Goal: Information Seeking & Learning: Learn about a topic

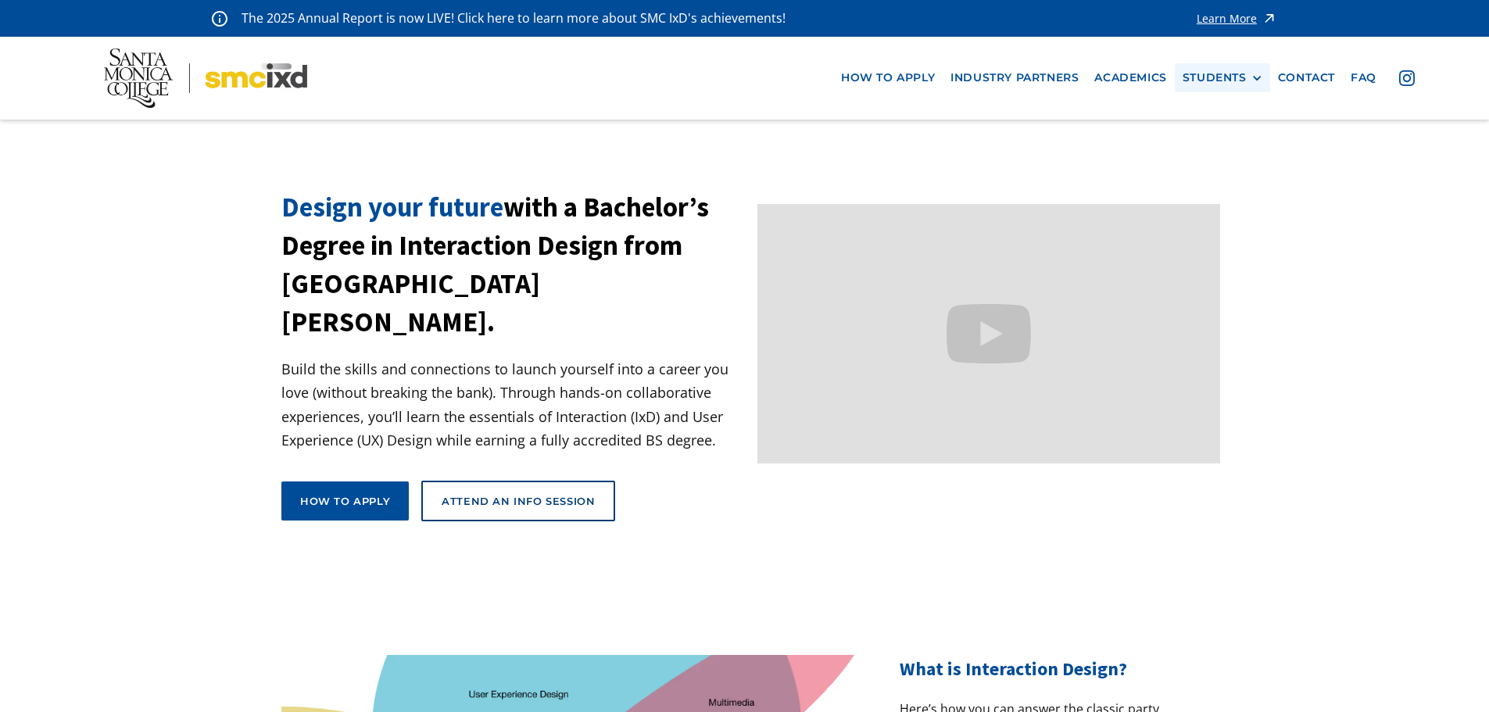
drag, startPoint x: 1208, startPoint y: 81, endPoint x: 1214, endPoint y: 88, distance: 8.9
click at [1208, 81] on div "STUDENTS" at bounding box center [1214, 77] width 64 height 13
click at [1234, 112] on link "GRAD SHOW 2025" at bounding box center [1252, 106] width 141 height 29
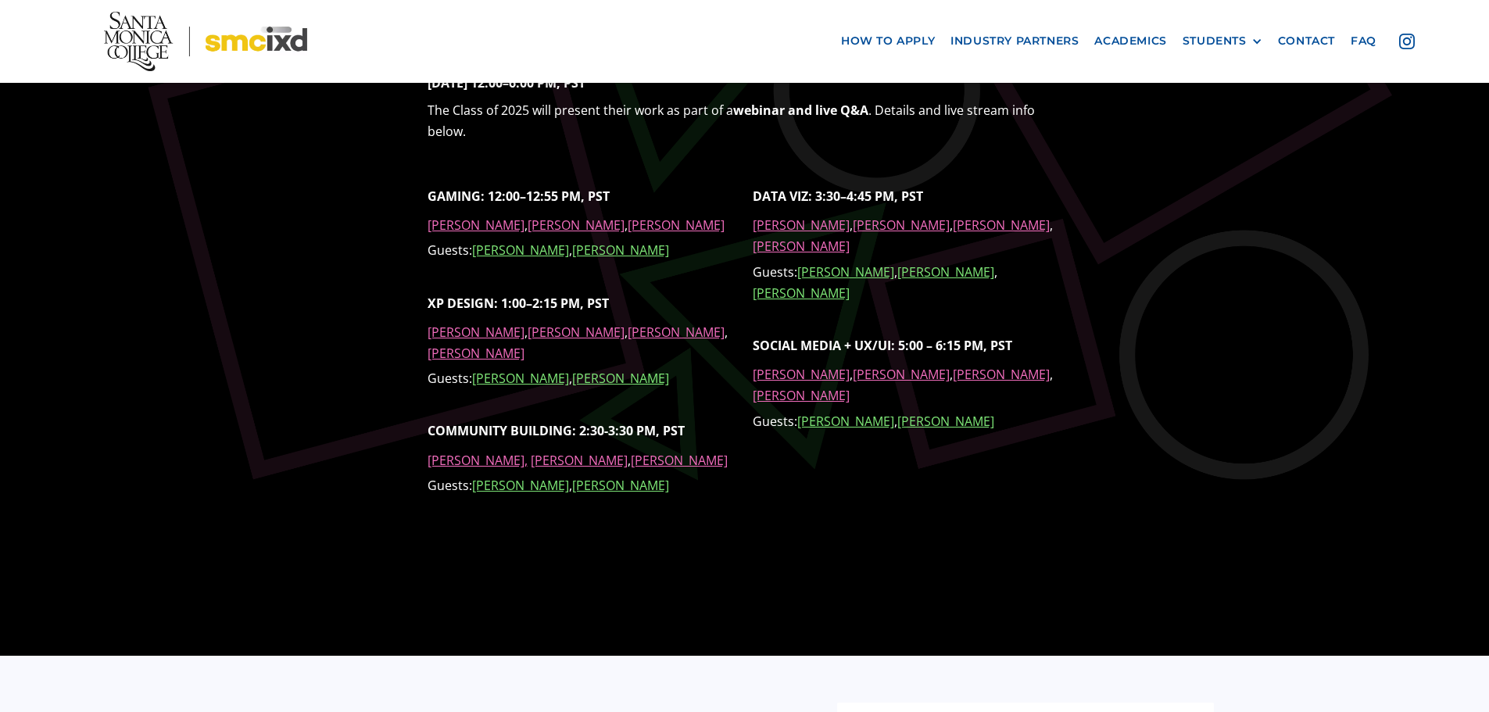
scroll to position [1407, 0]
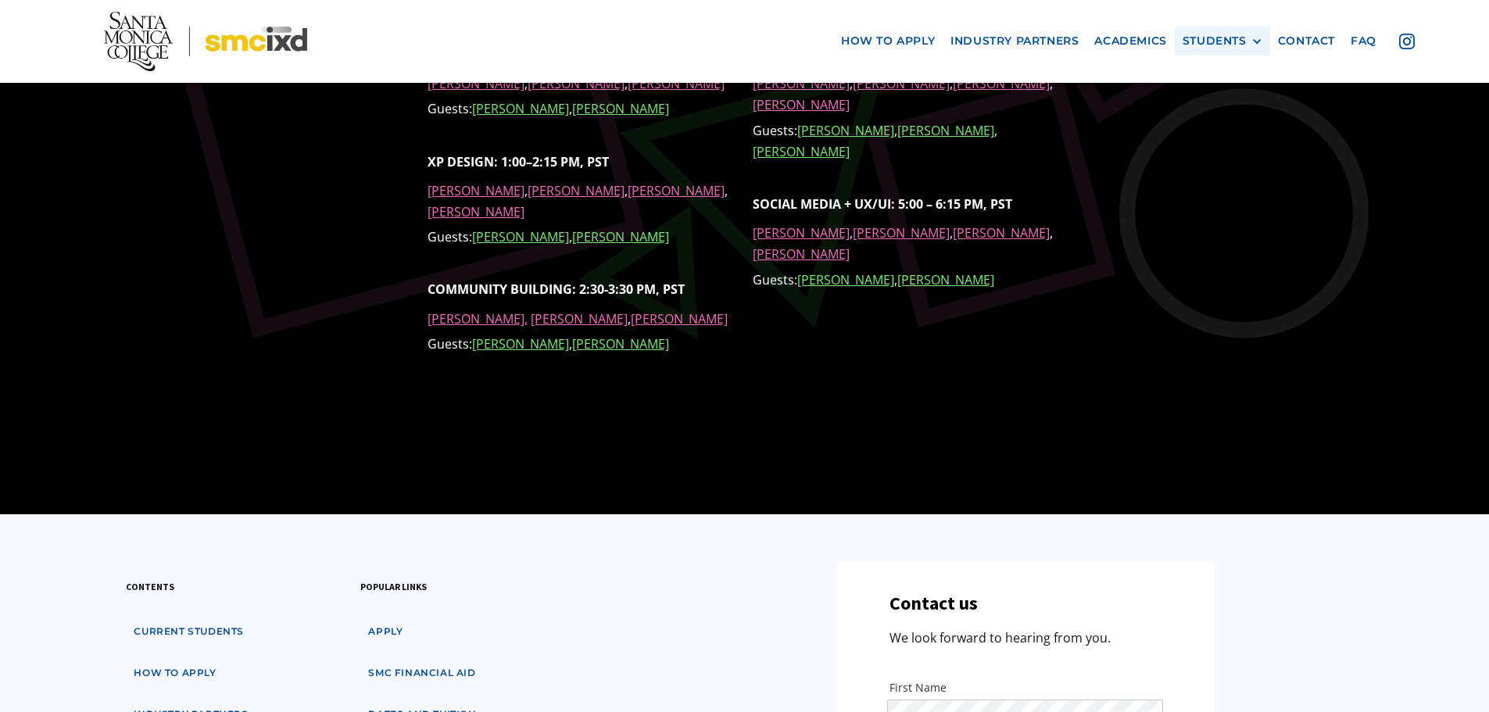
click at [1254, 48] on div "STUDENTS PROspective Students GRAD SHOW 2025 Current Students Alumni" at bounding box center [1222, 41] width 95 height 29
click at [1255, 44] on div at bounding box center [1256, 41] width 11 height 11
click at [1225, 123] on link "Alumni" at bounding box center [1252, 127] width 141 height 29
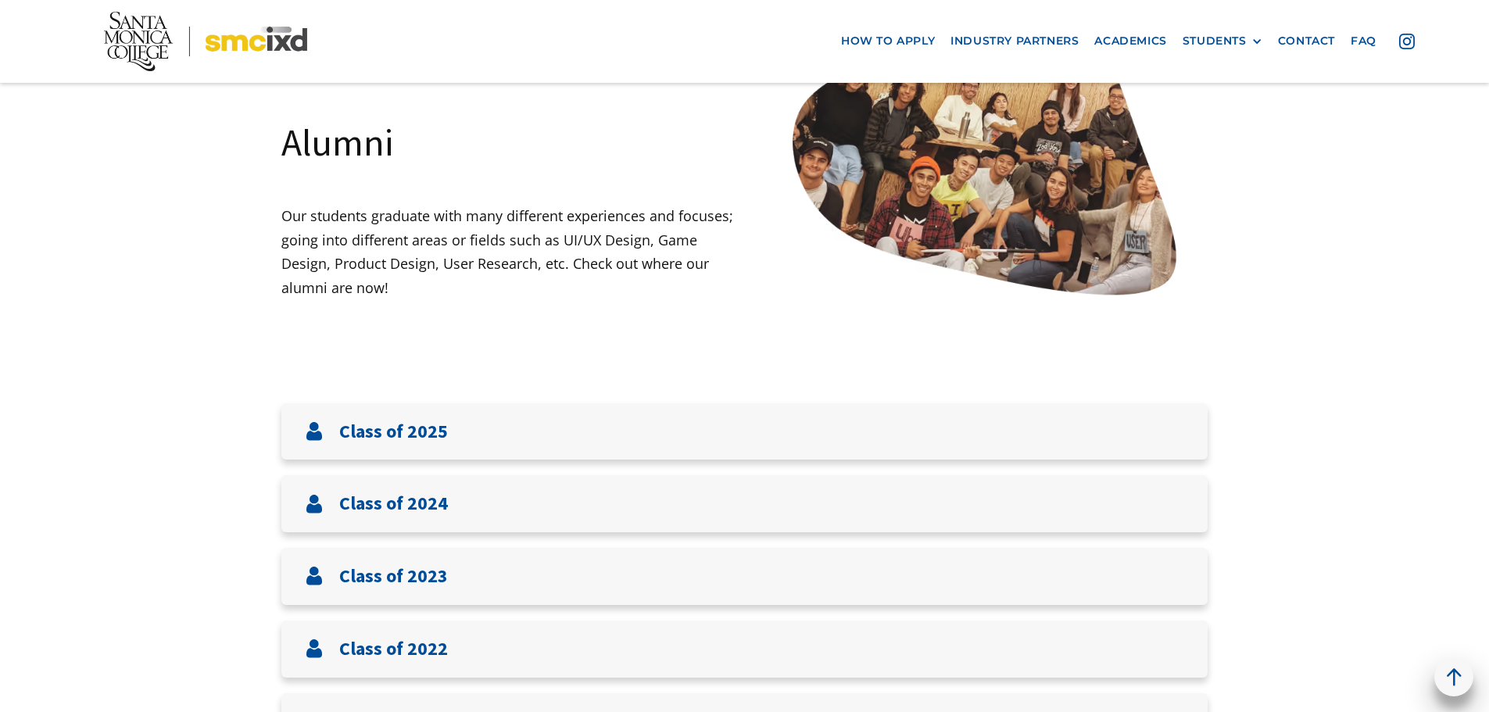
scroll to position [313, 0]
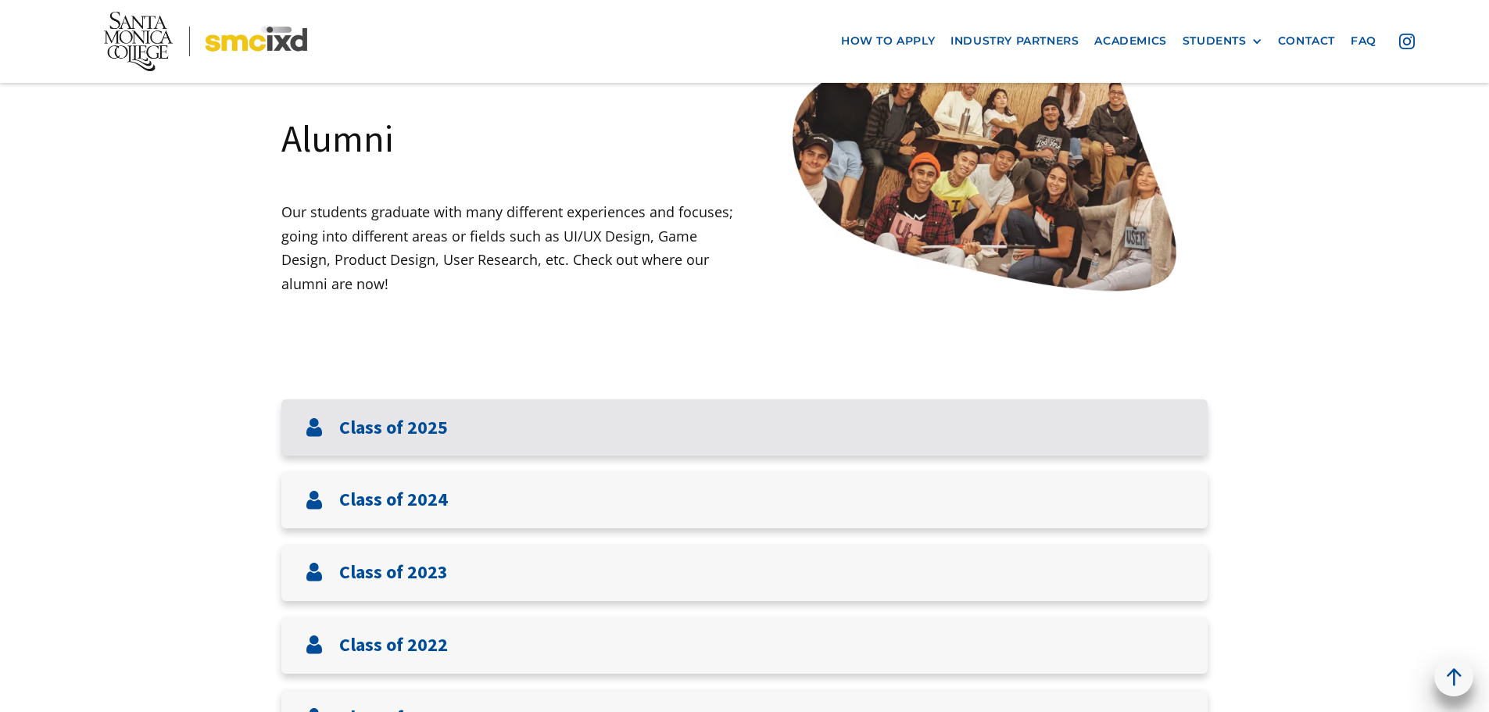
click at [488, 438] on div "Class of 2025" at bounding box center [744, 427] width 926 height 57
click at [506, 432] on div "Class of 2025" at bounding box center [744, 427] width 926 height 57
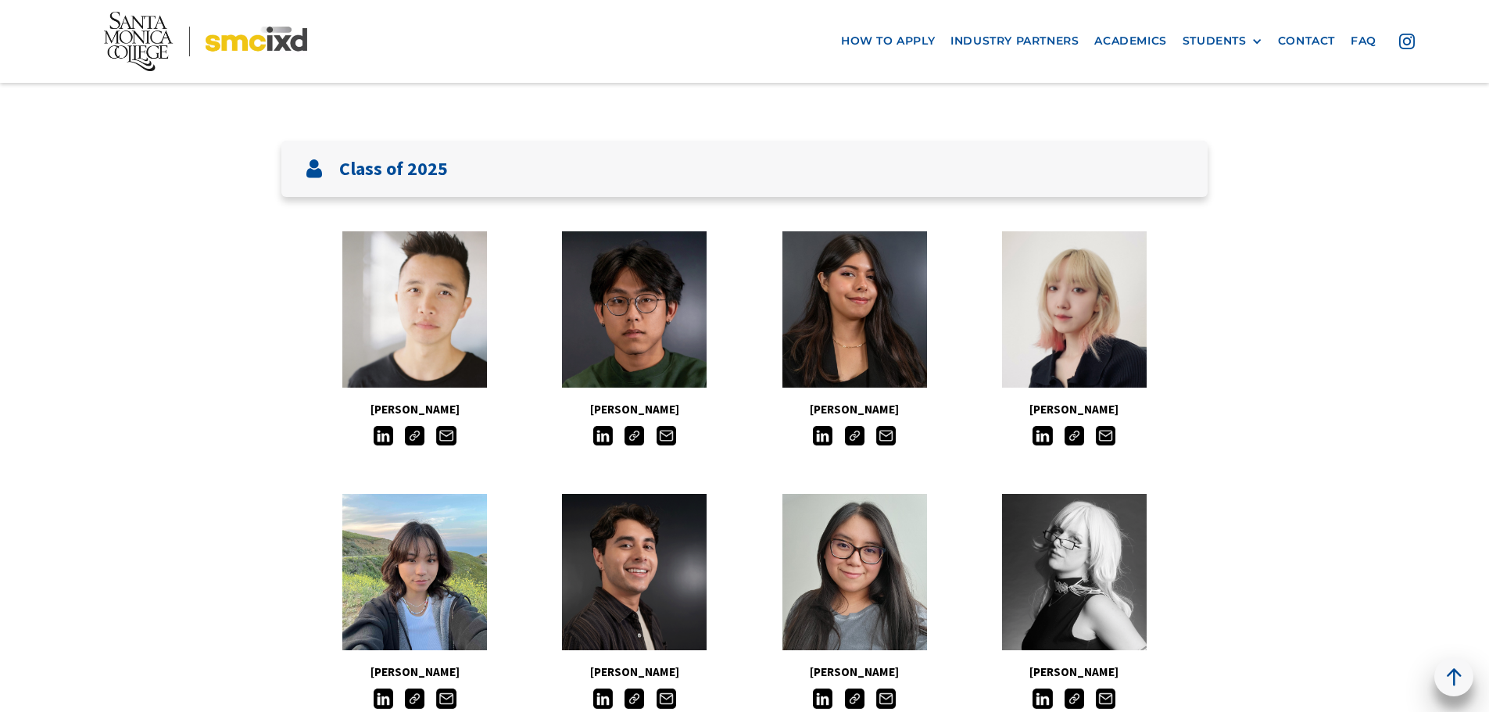
scroll to position [625, 0]
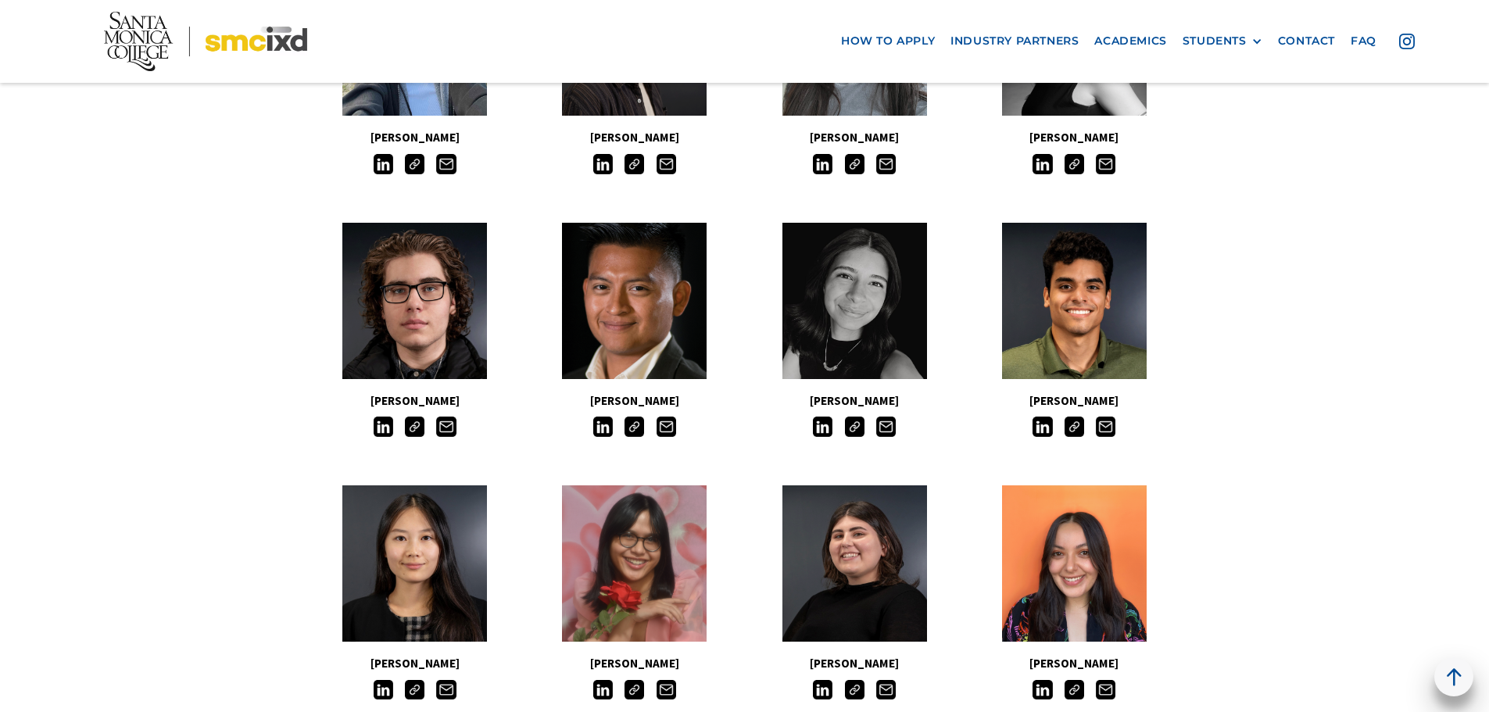
scroll to position [1329, 0]
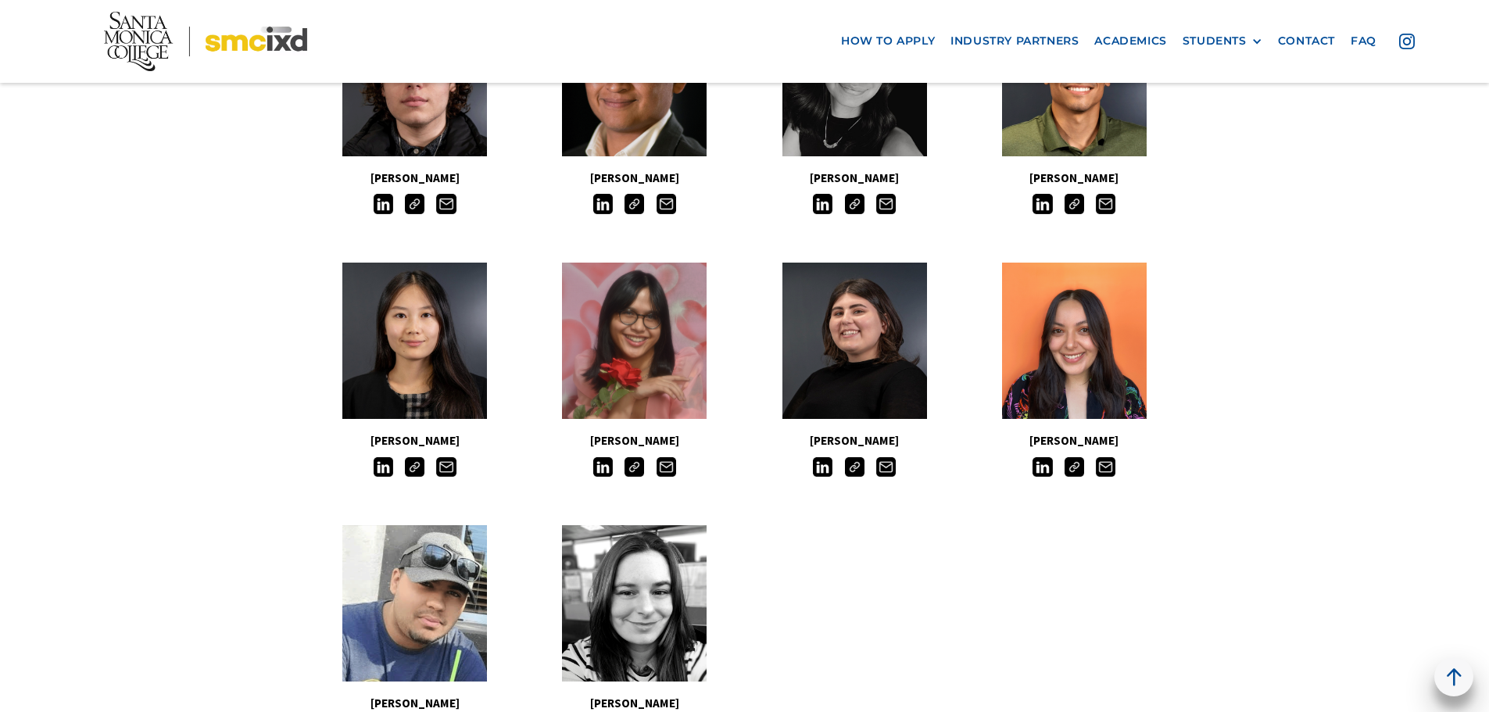
click at [408, 466] on img at bounding box center [415, 467] width 20 height 20
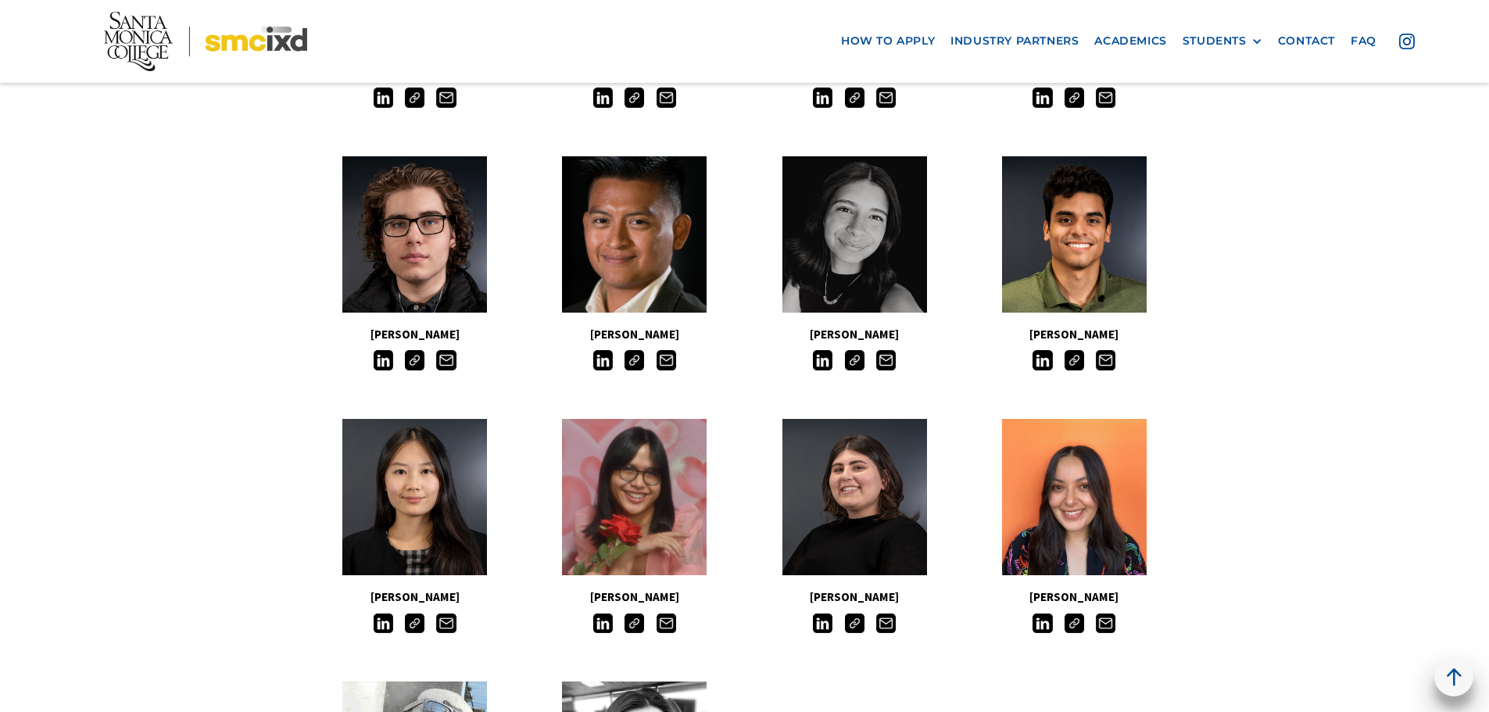
scroll to position [1641, 0]
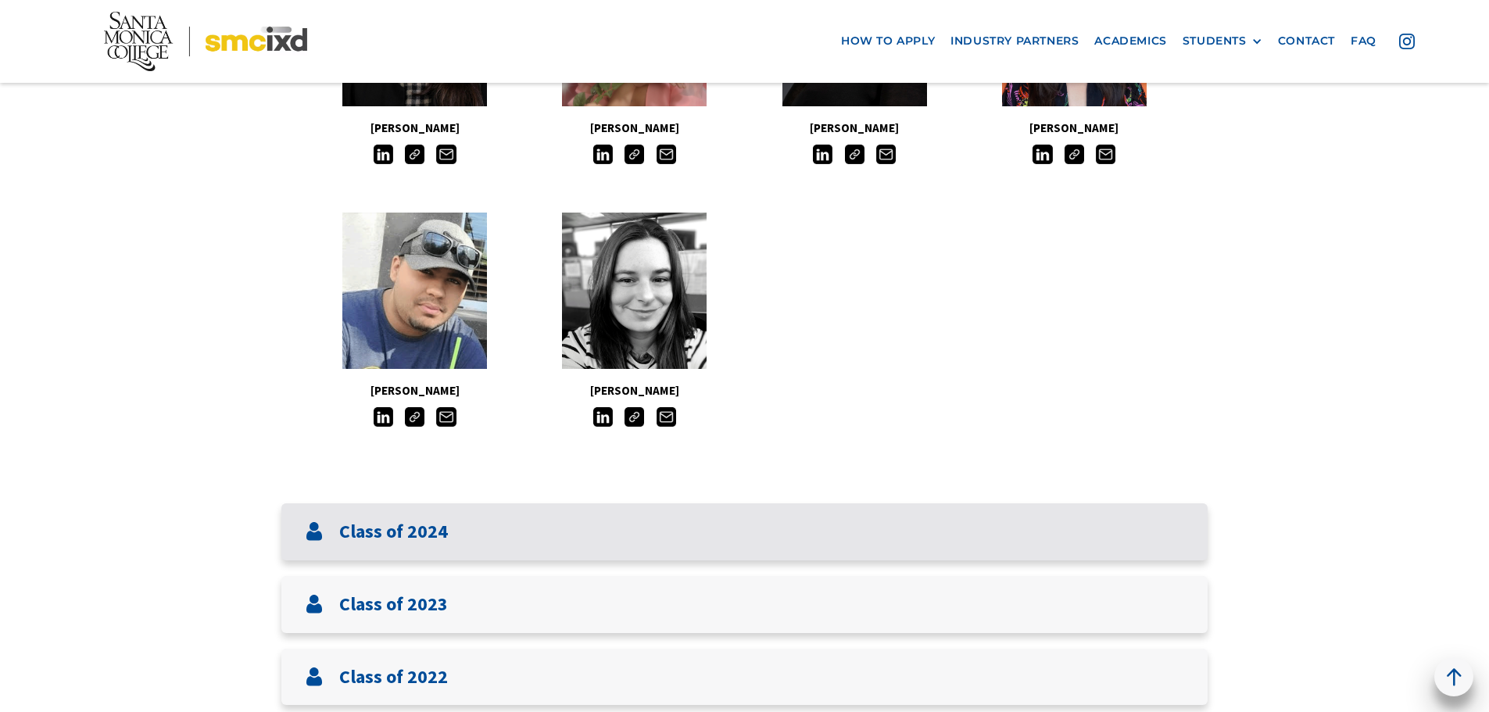
click at [495, 543] on div "Class of 2024" at bounding box center [744, 531] width 926 height 57
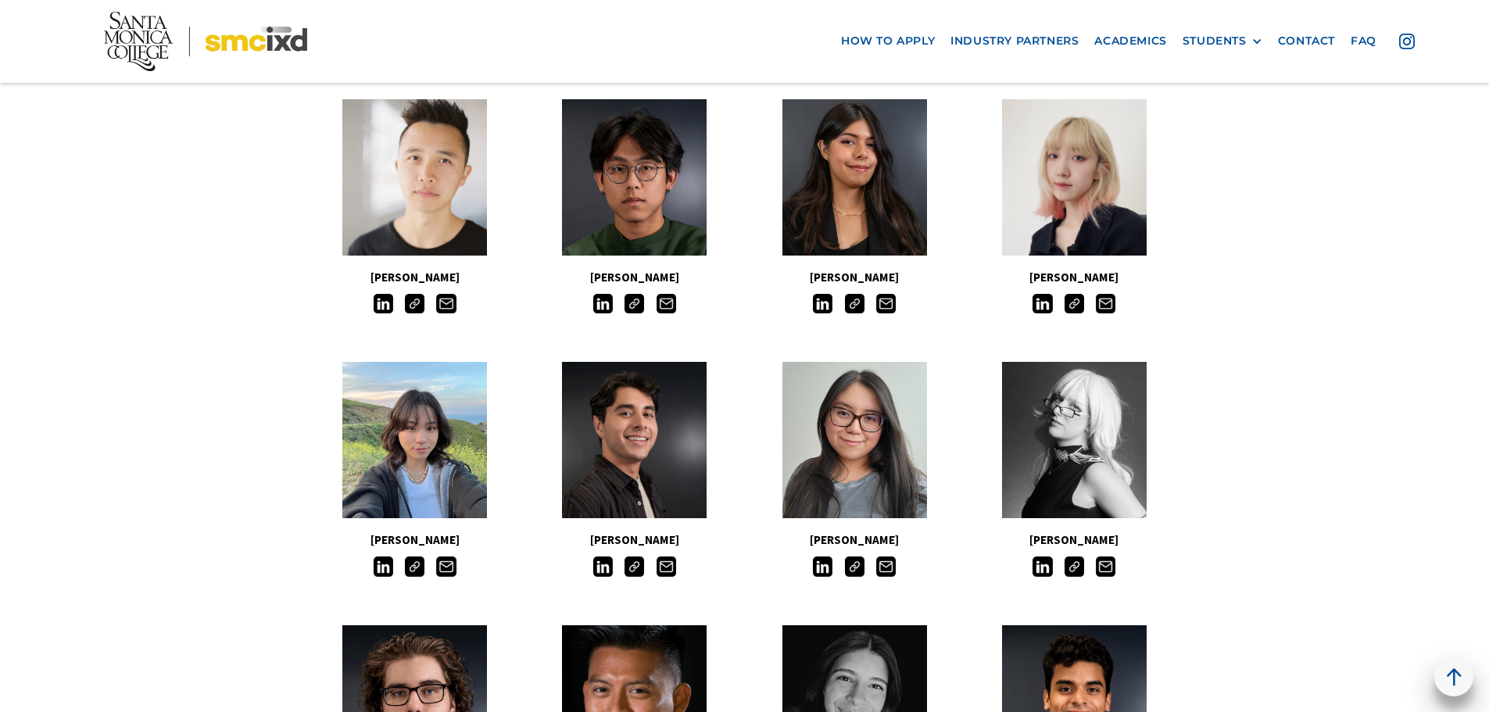
scroll to position [625, 0]
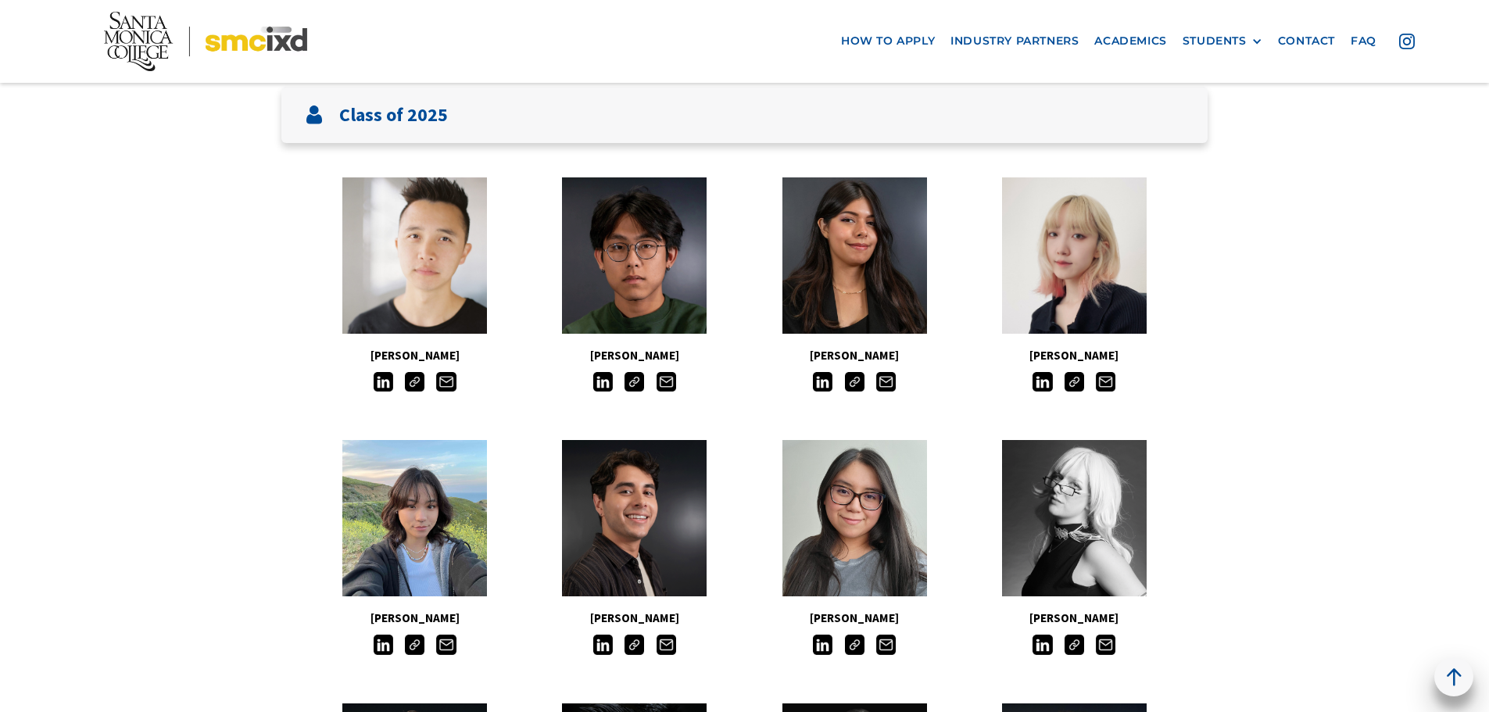
click at [1214, 47] on div "STUDENTS" at bounding box center [1214, 40] width 64 height 13
click at [1222, 44] on div "STUDENTS" at bounding box center [1214, 40] width 64 height 13
drag, startPoint x: 1211, startPoint y: 123, endPoint x: 1254, endPoint y: 184, distance: 74.0
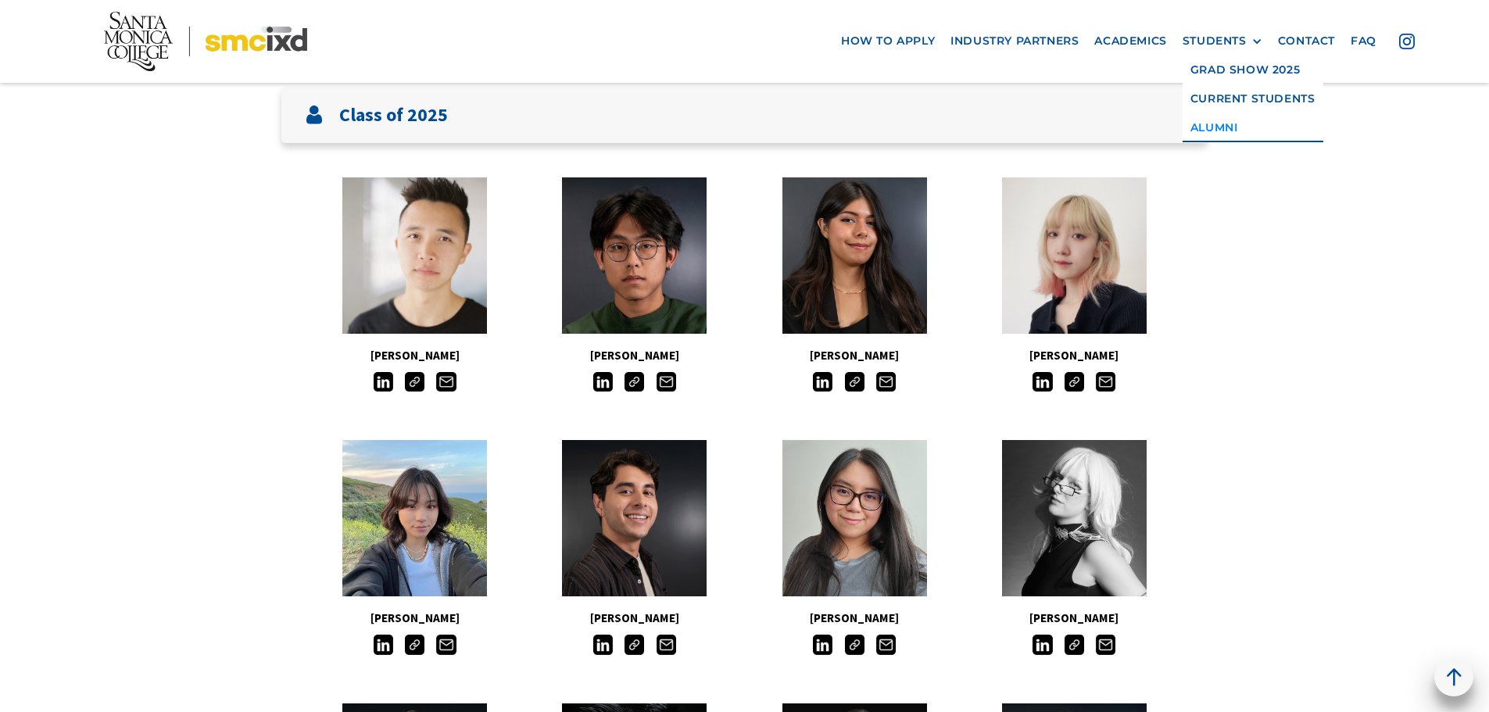
click at [1211, 123] on link "Alumni" at bounding box center [1252, 127] width 141 height 29
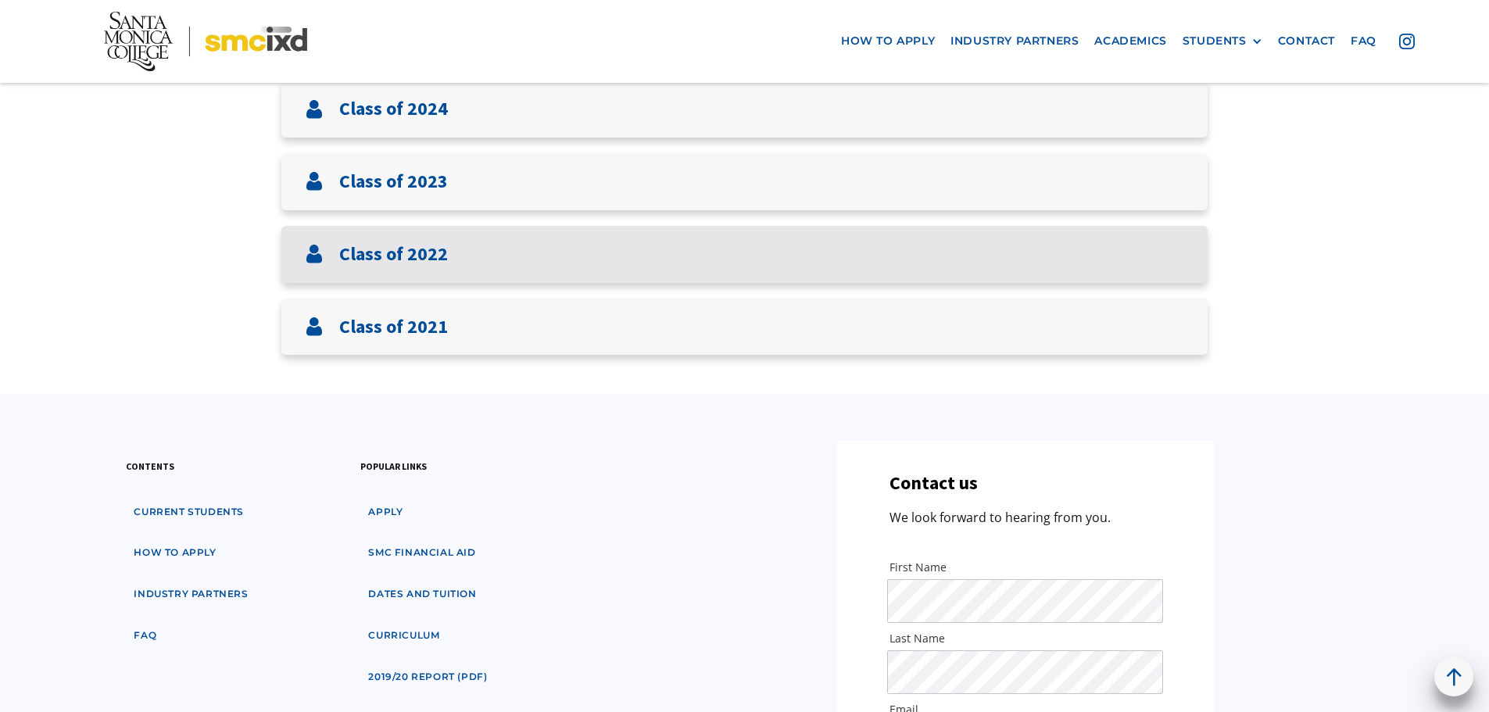
scroll to position [391, 0]
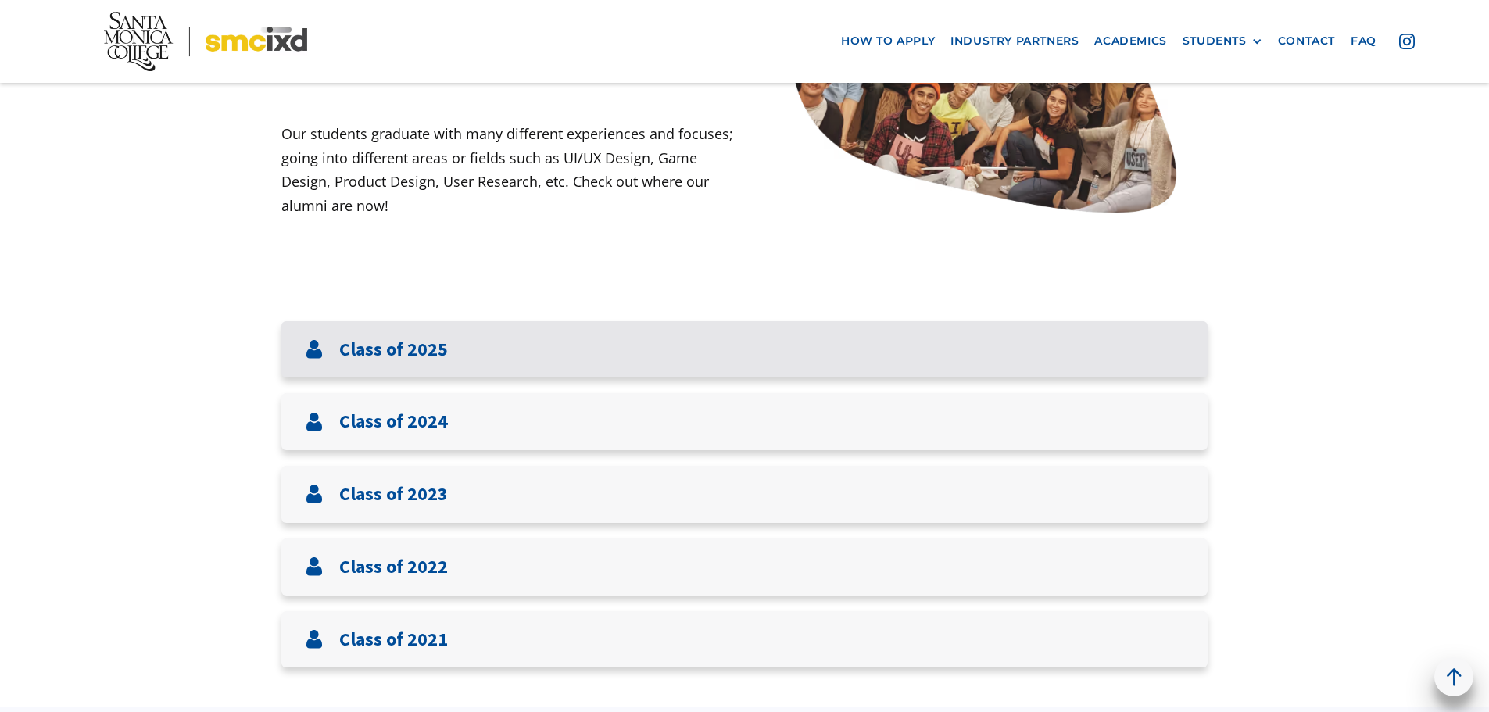
click at [495, 349] on div "Class of 2025" at bounding box center [744, 349] width 926 height 57
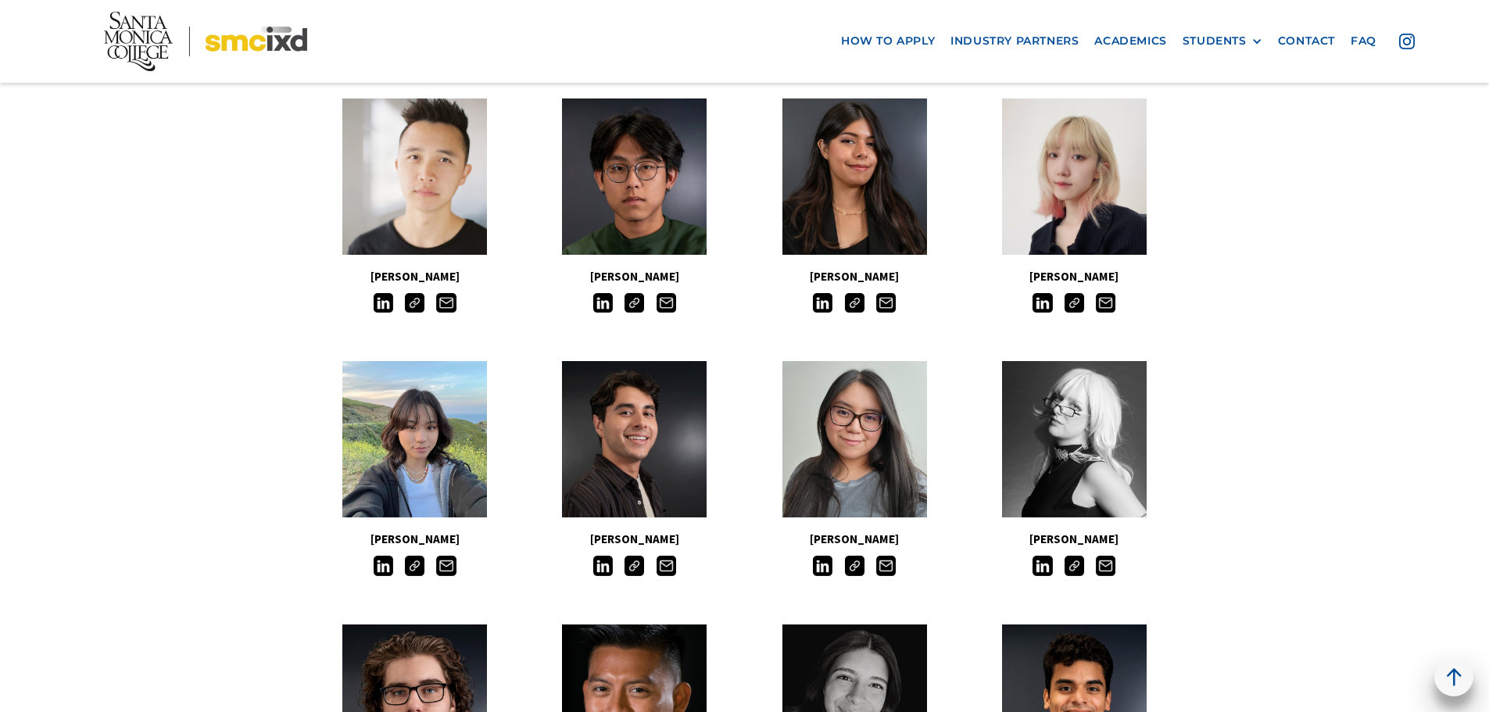
scroll to position [703, 0]
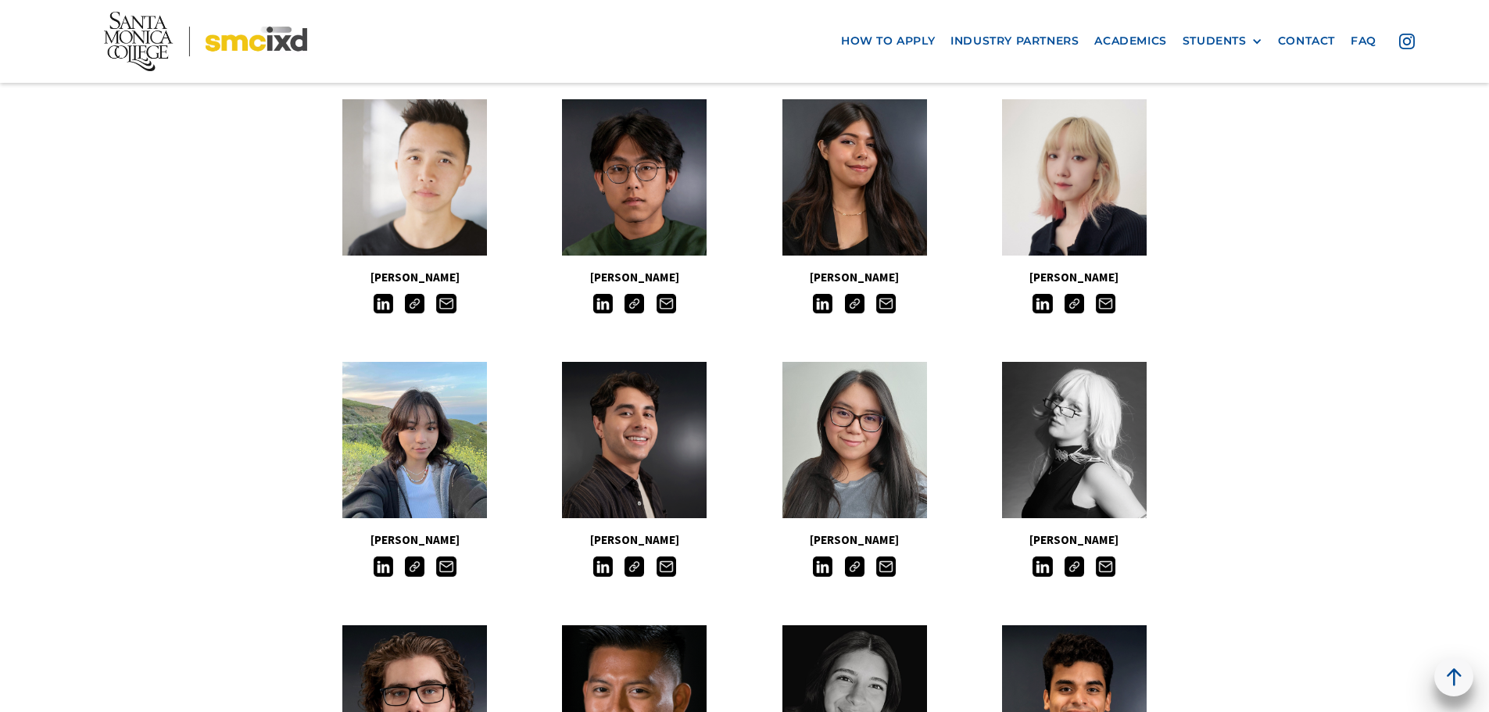
click at [338, 524] on div "[PERSON_NAME]" at bounding box center [415, 469] width 220 height 230
click at [329, 531] on h5 "[PERSON_NAME]" at bounding box center [415, 540] width 220 height 20
drag, startPoint x: 377, startPoint y: 544, endPoint x: 481, endPoint y: 546, distance: 104.0
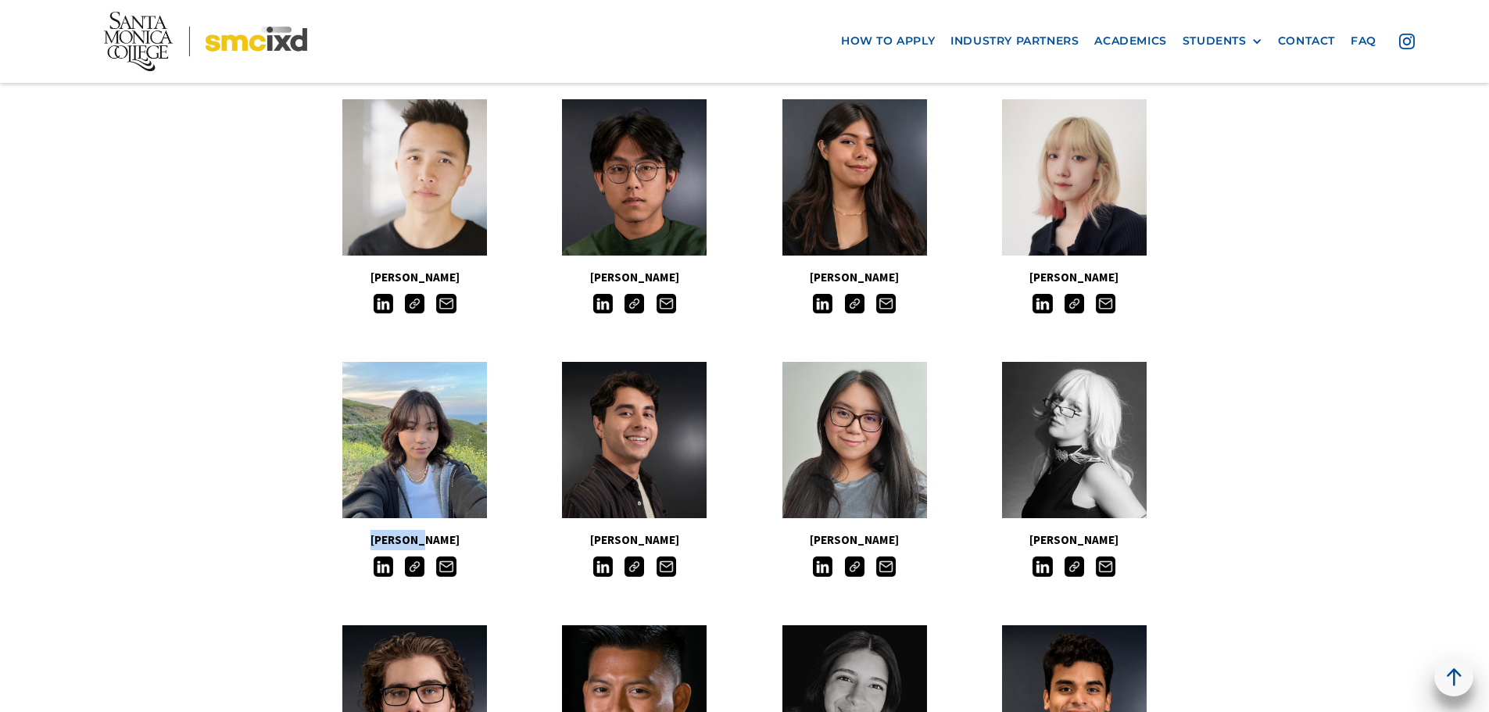
click at [481, 546] on h5 "[PERSON_NAME]" at bounding box center [415, 540] width 220 height 20
click at [410, 558] on img at bounding box center [415, 566] width 20 height 20
click at [850, 569] on img at bounding box center [855, 566] width 20 height 20
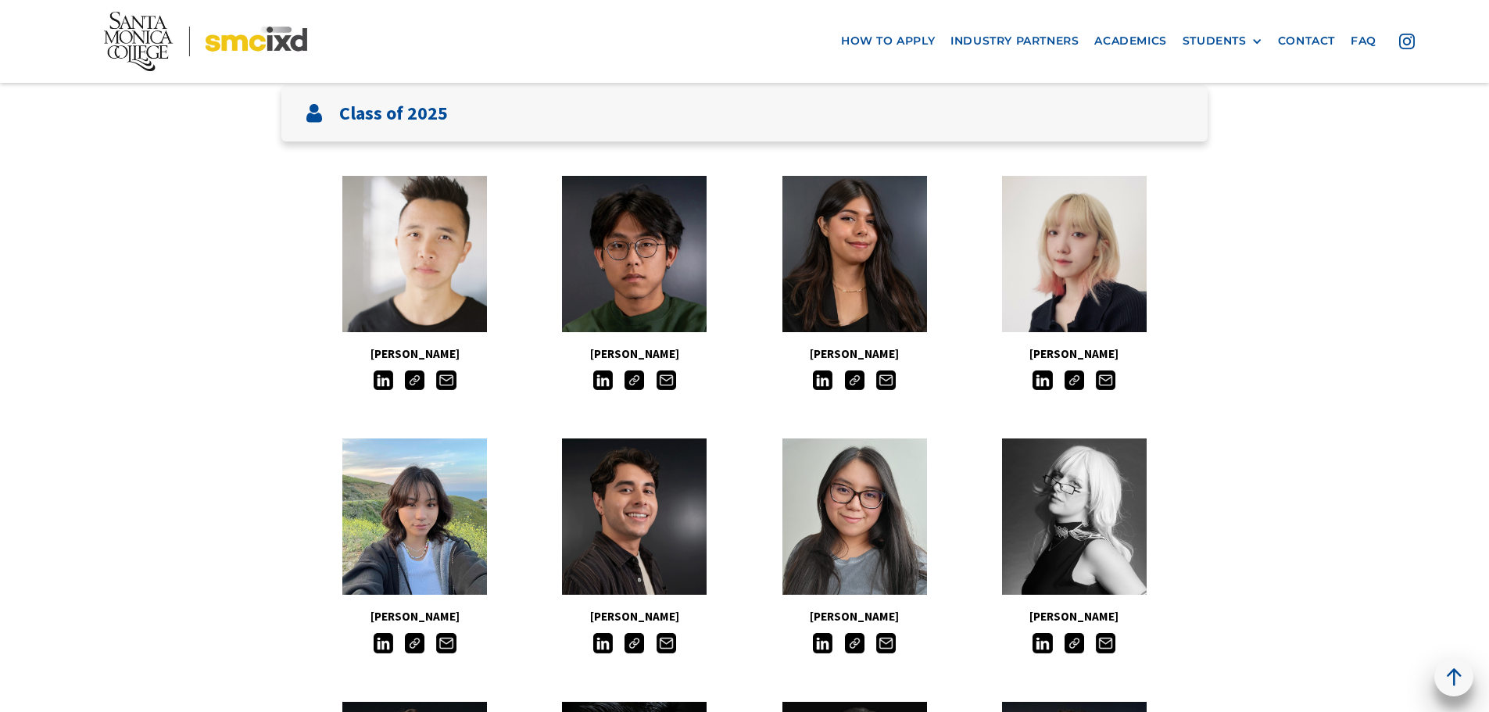
scroll to position [625, 0]
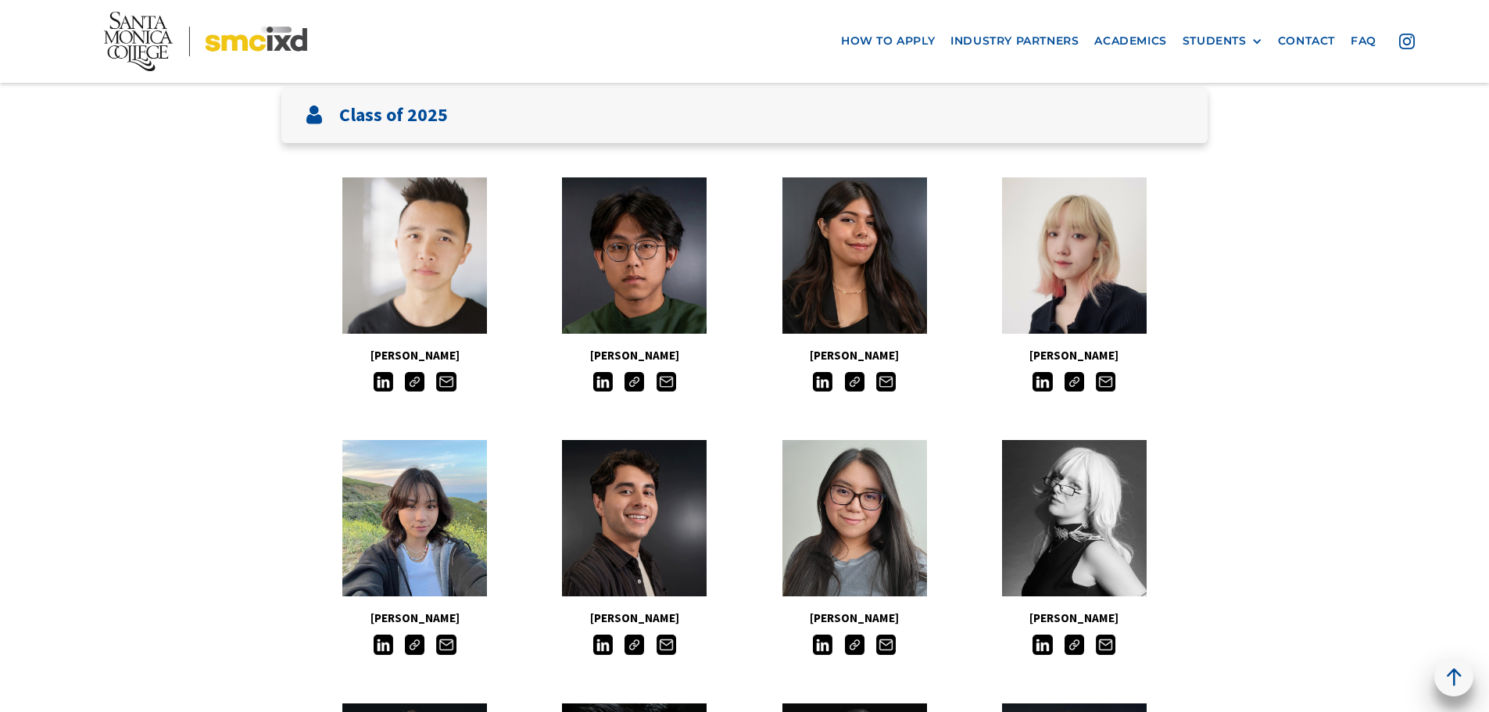
click at [635, 381] on img at bounding box center [634, 382] width 20 height 20
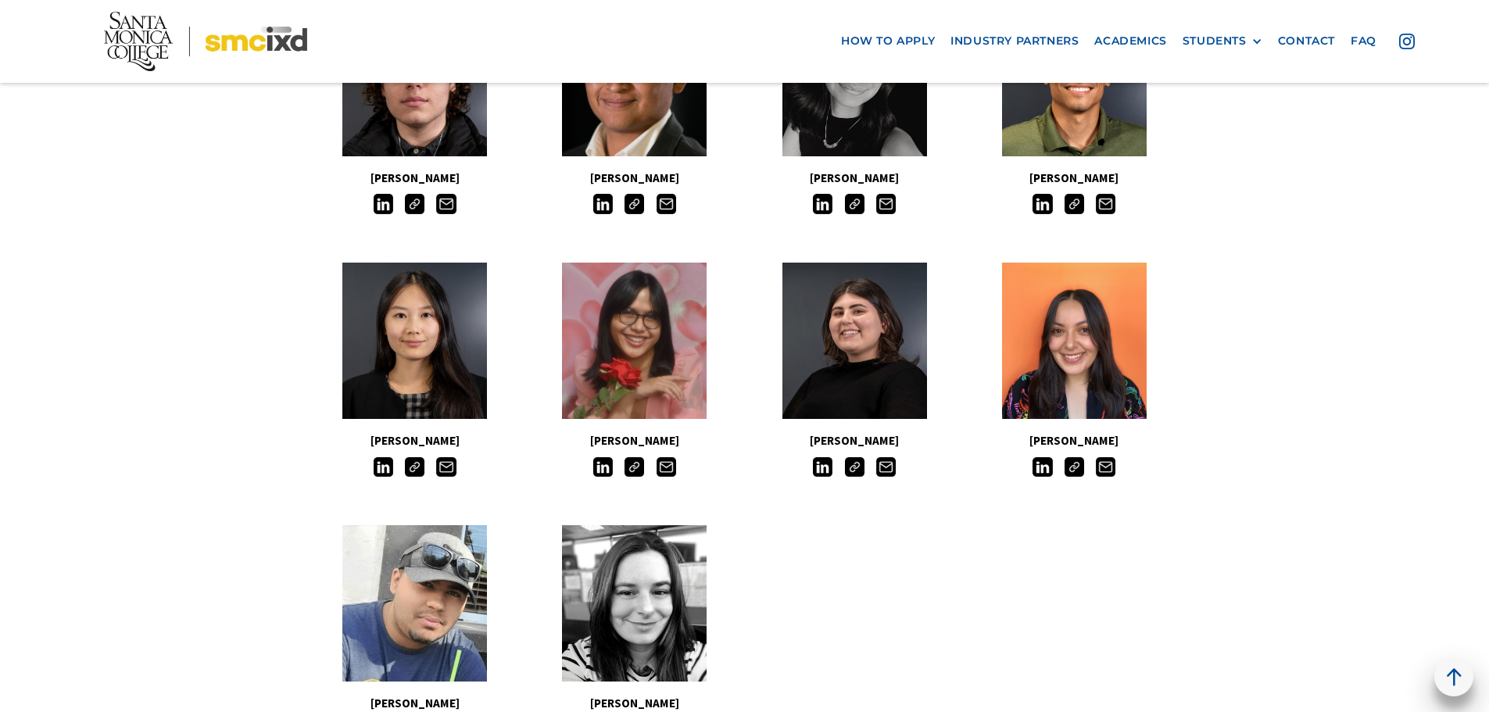
scroll to position [1641, 0]
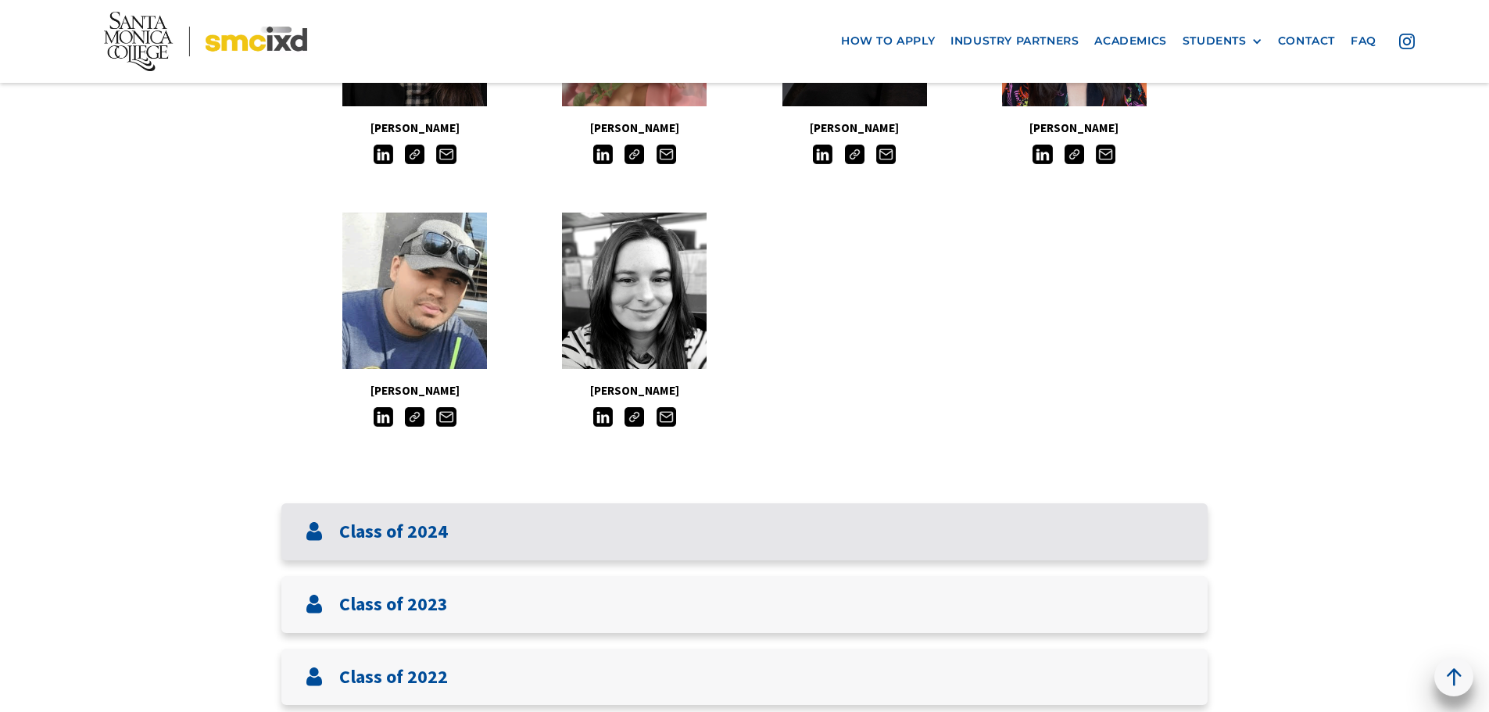
click at [611, 538] on div "Class of 2024" at bounding box center [744, 531] width 926 height 57
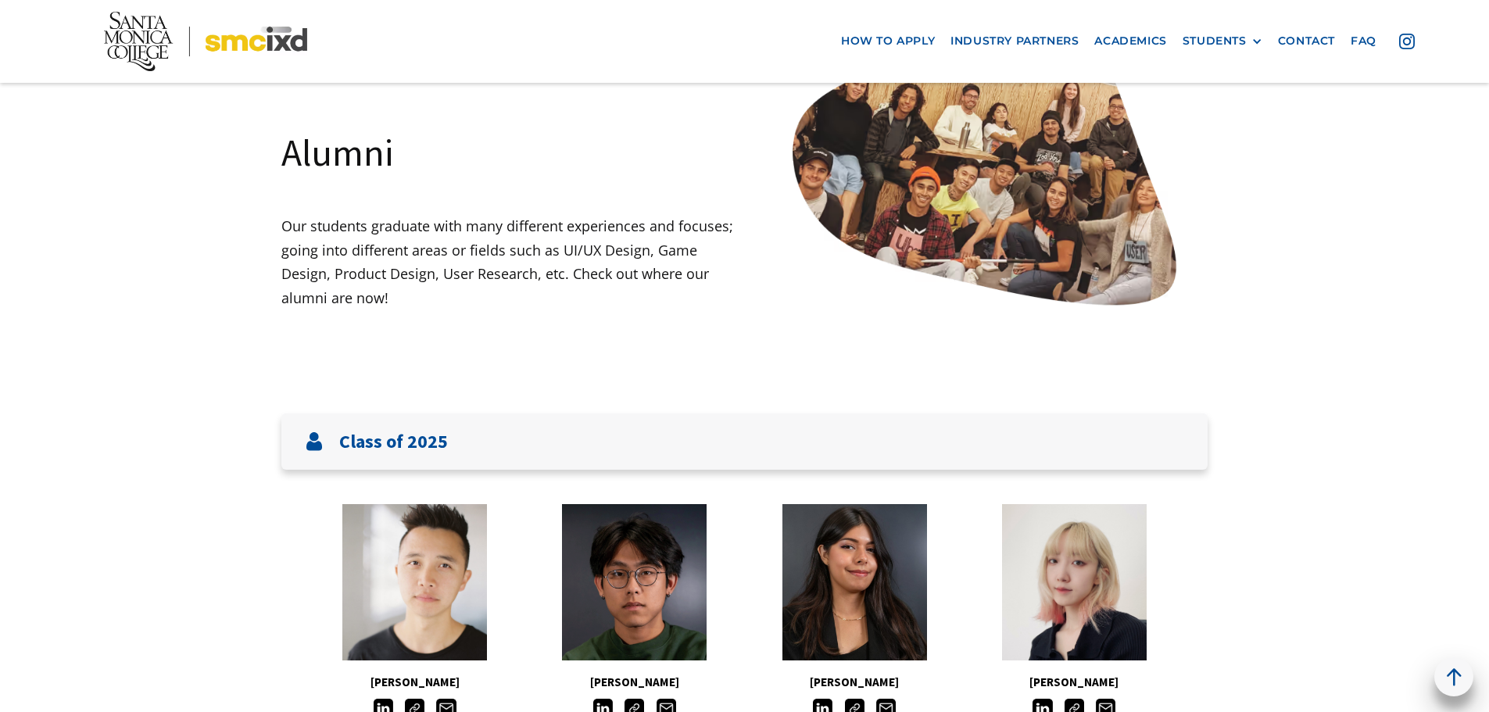
scroll to position [547, 0]
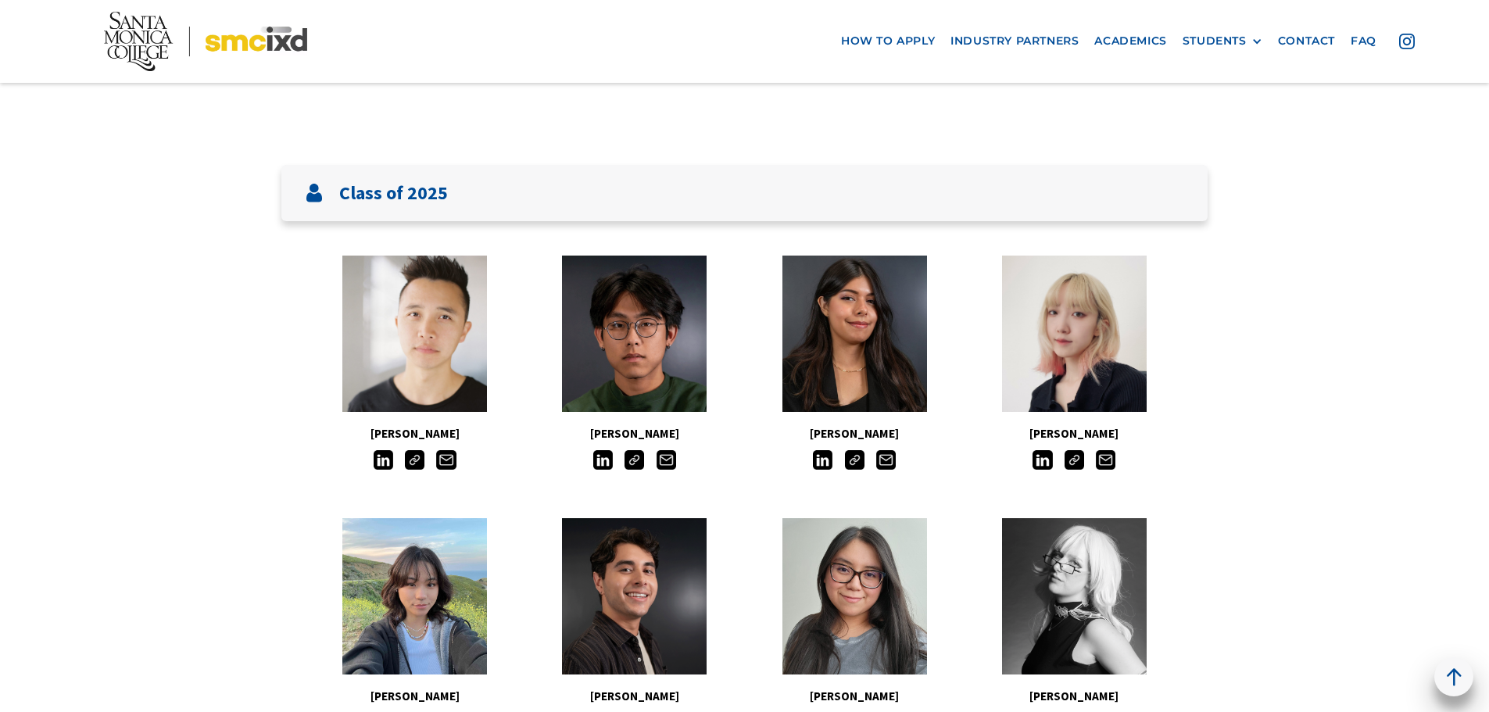
click at [842, 437] on h5 "[PERSON_NAME]" at bounding box center [855, 434] width 220 height 20
click at [852, 457] on img at bounding box center [855, 460] width 20 height 20
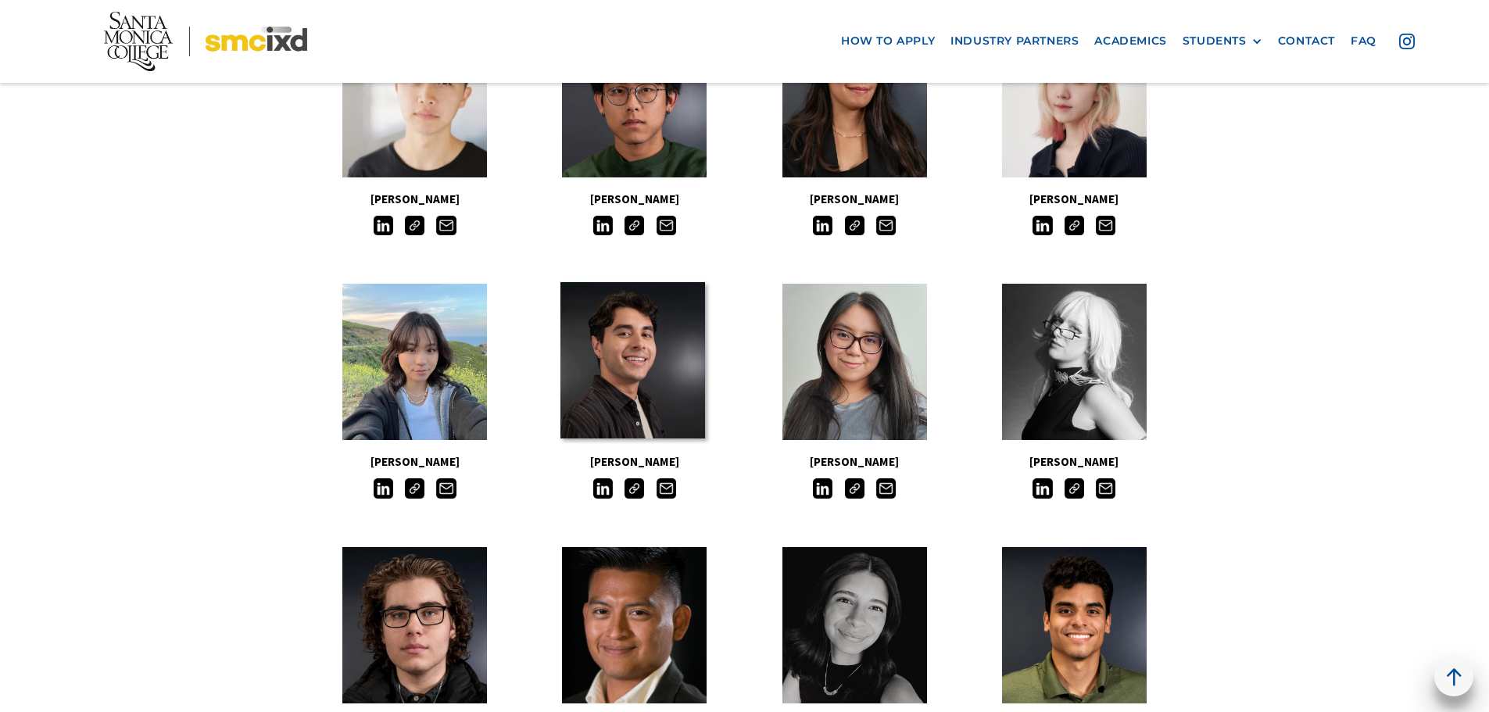
scroll to position [625, 0]
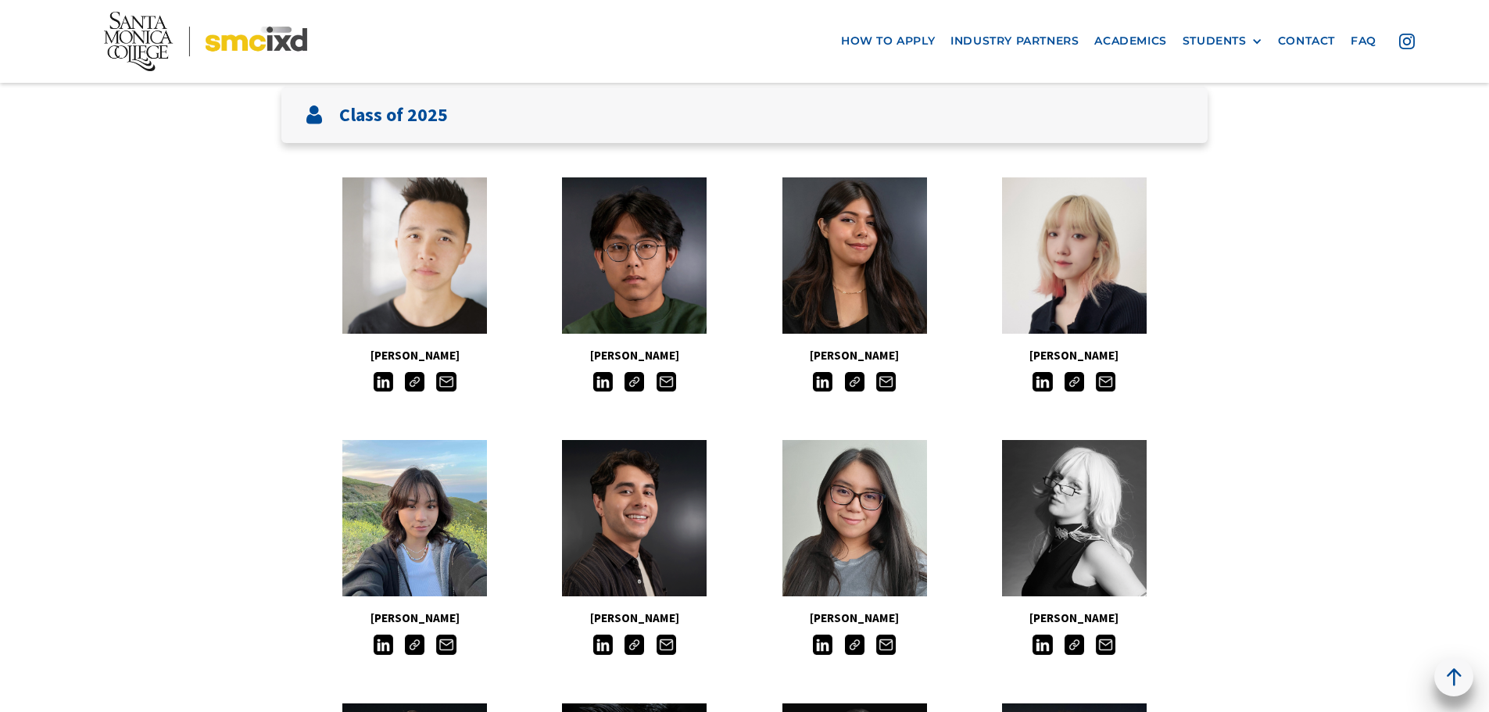
click at [632, 375] on img at bounding box center [634, 382] width 20 height 20
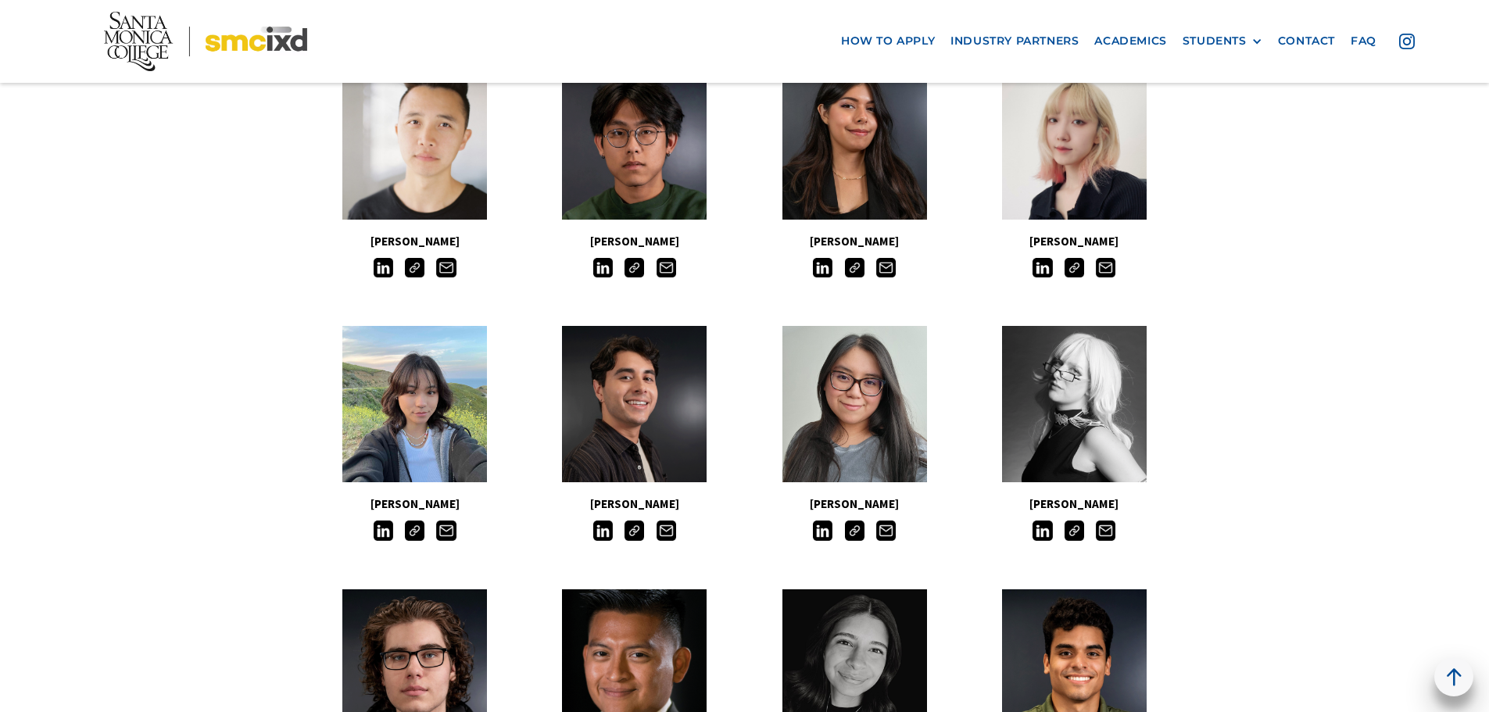
scroll to position [860, 0]
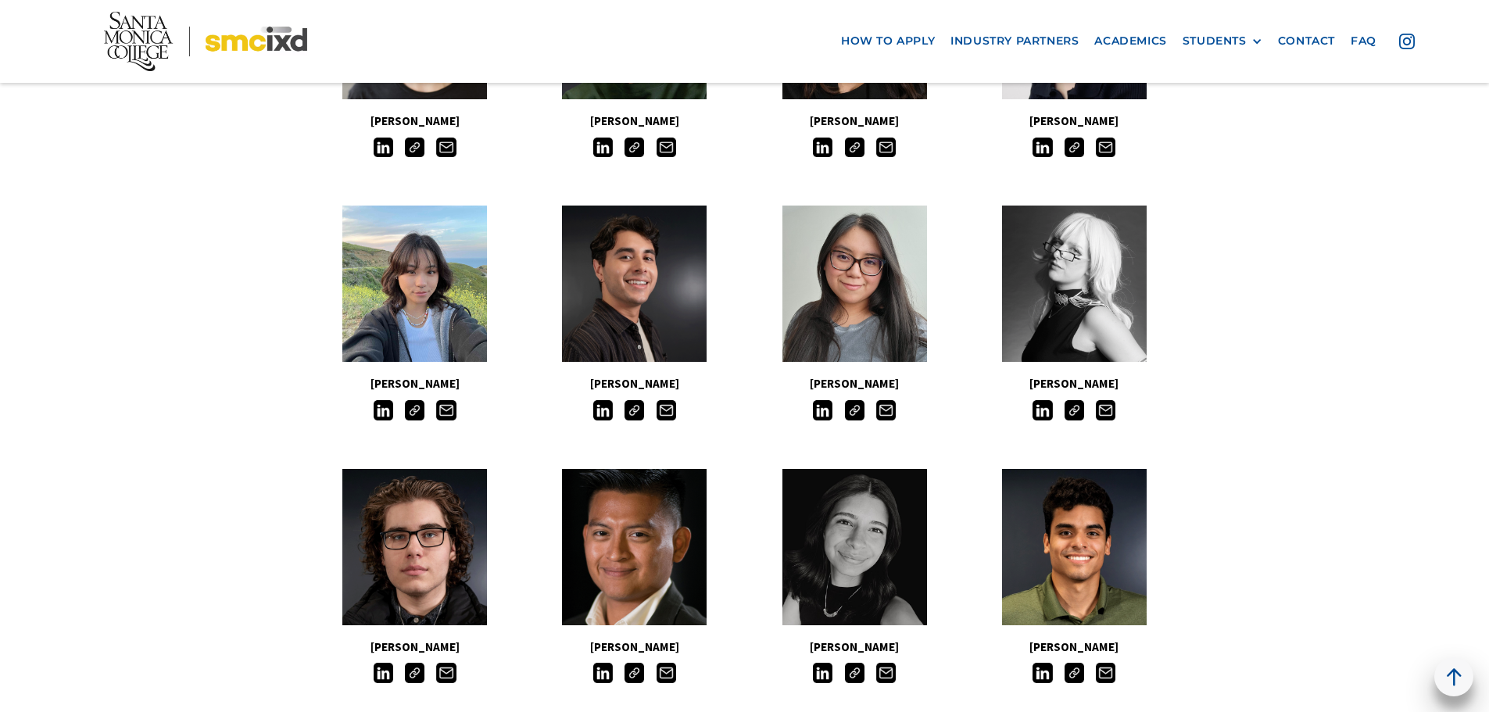
click at [413, 411] on img at bounding box center [415, 410] width 20 height 20
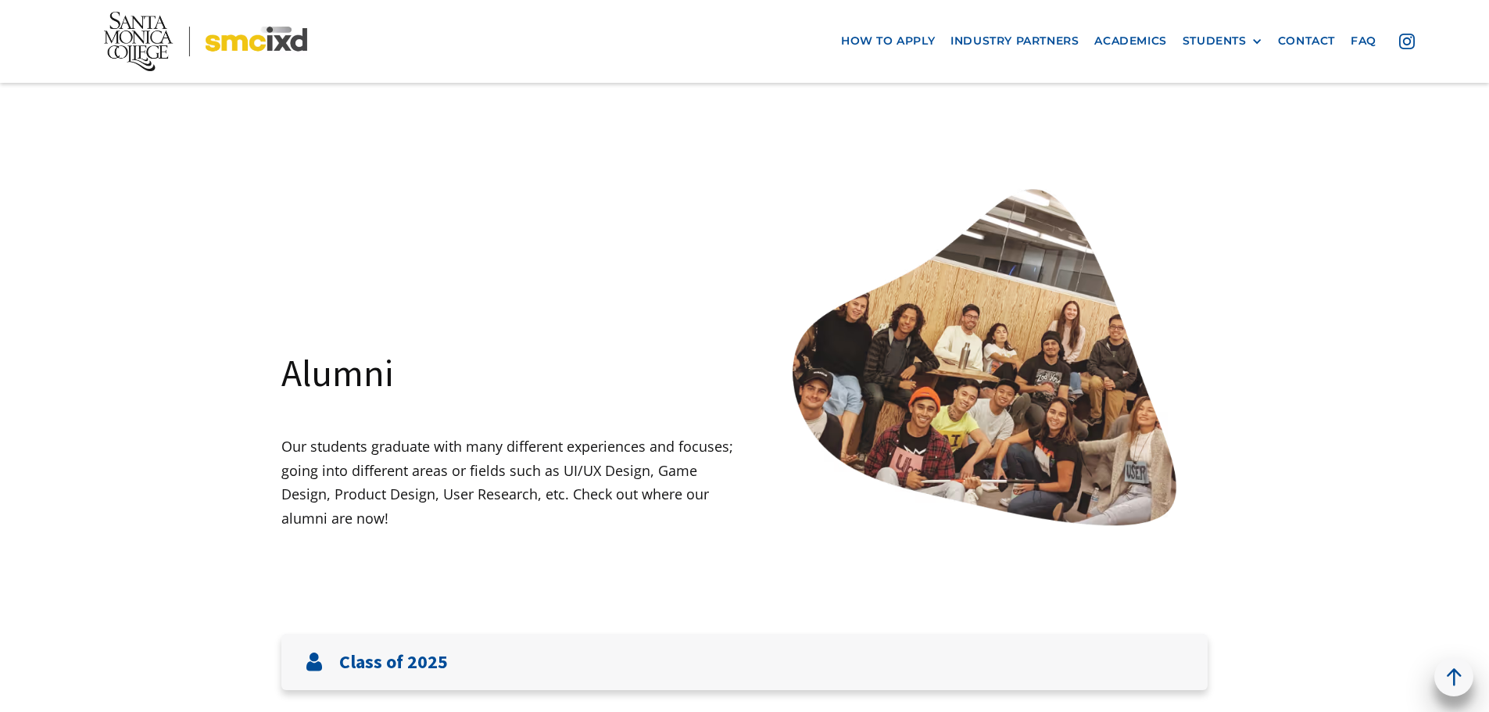
scroll to position [547, 0]
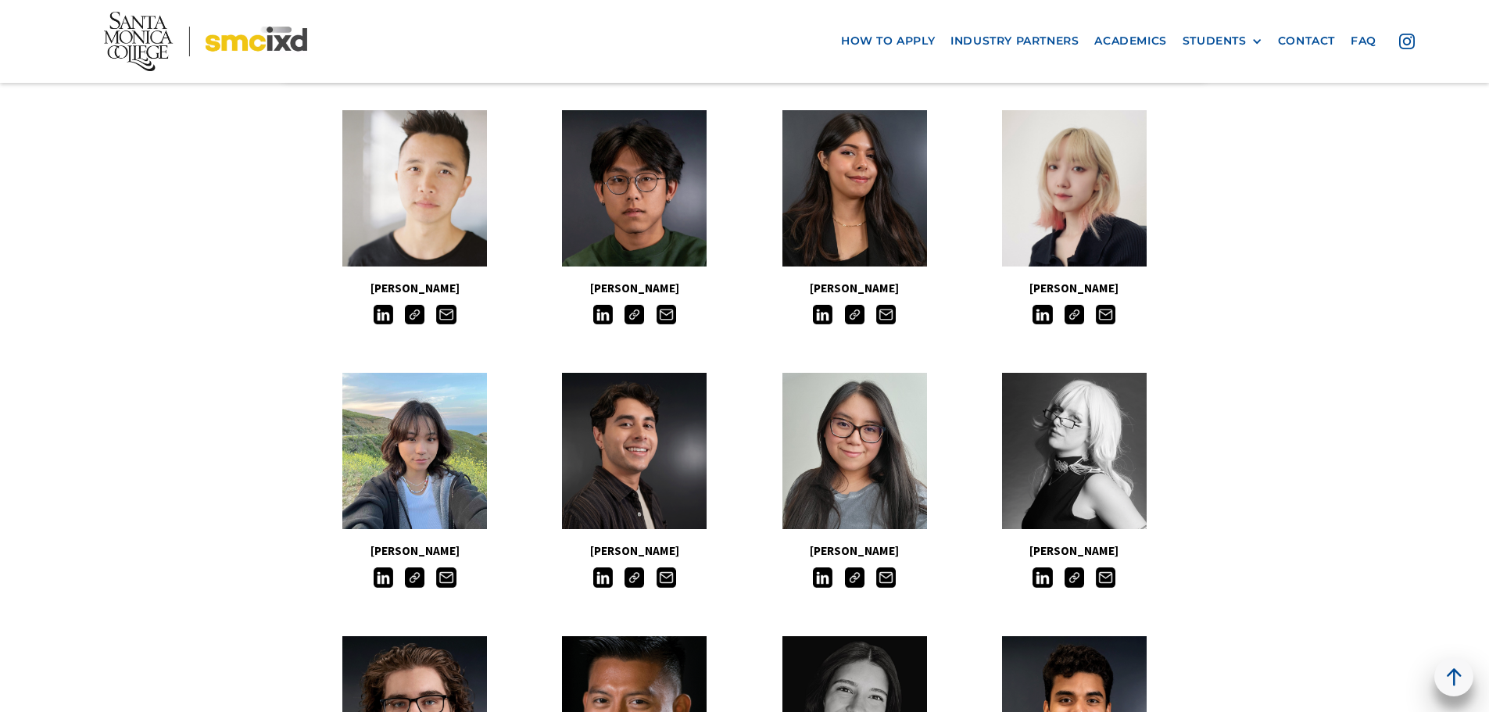
scroll to position [469, 0]
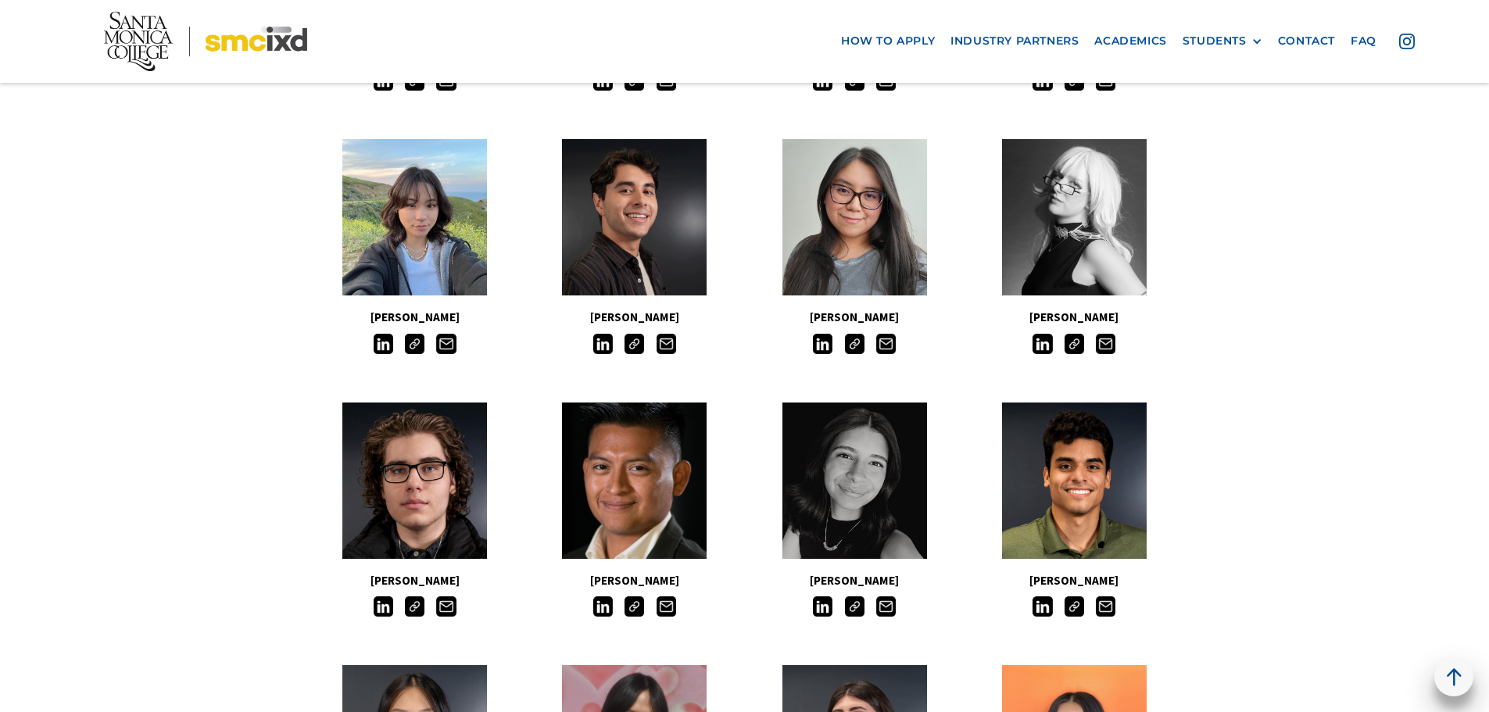
scroll to position [782, 0]
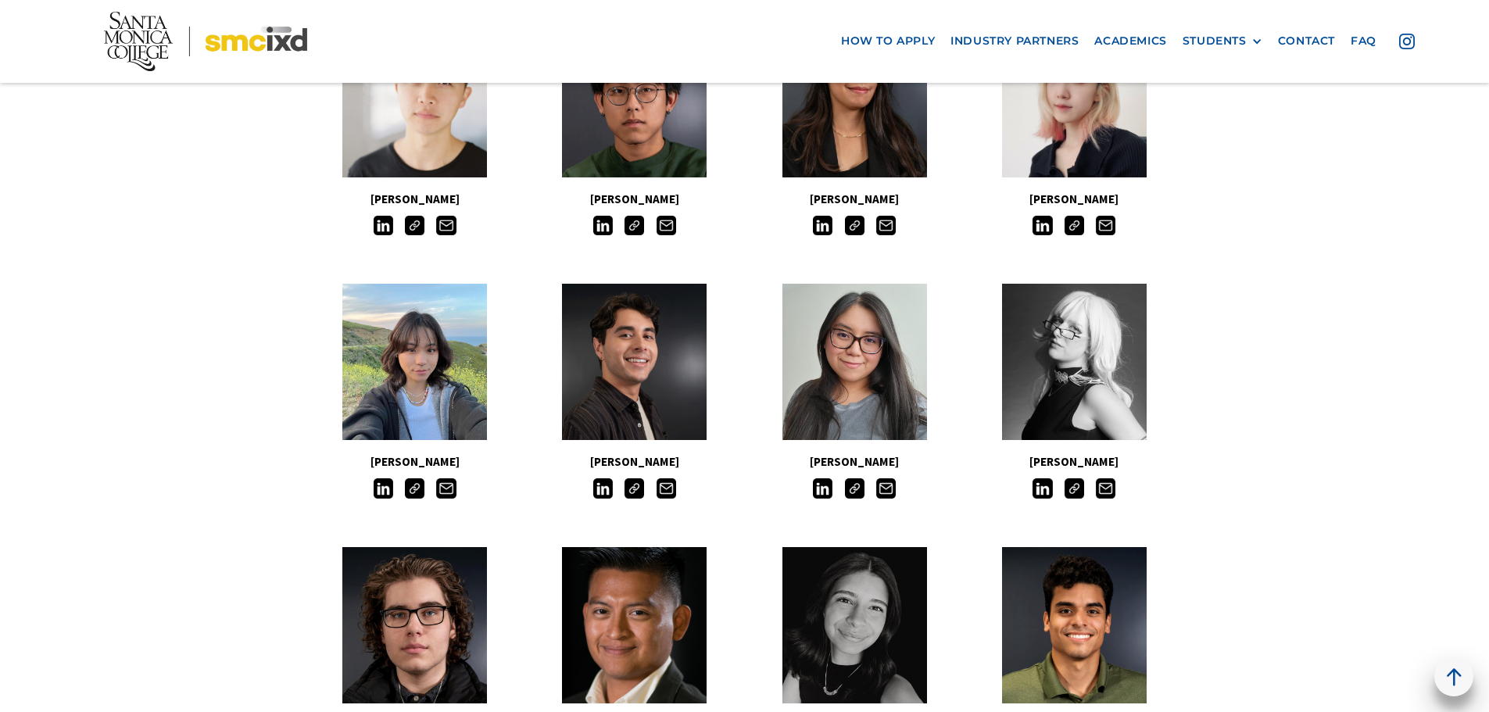
click at [1073, 489] on img at bounding box center [1074, 488] width 20 height 20
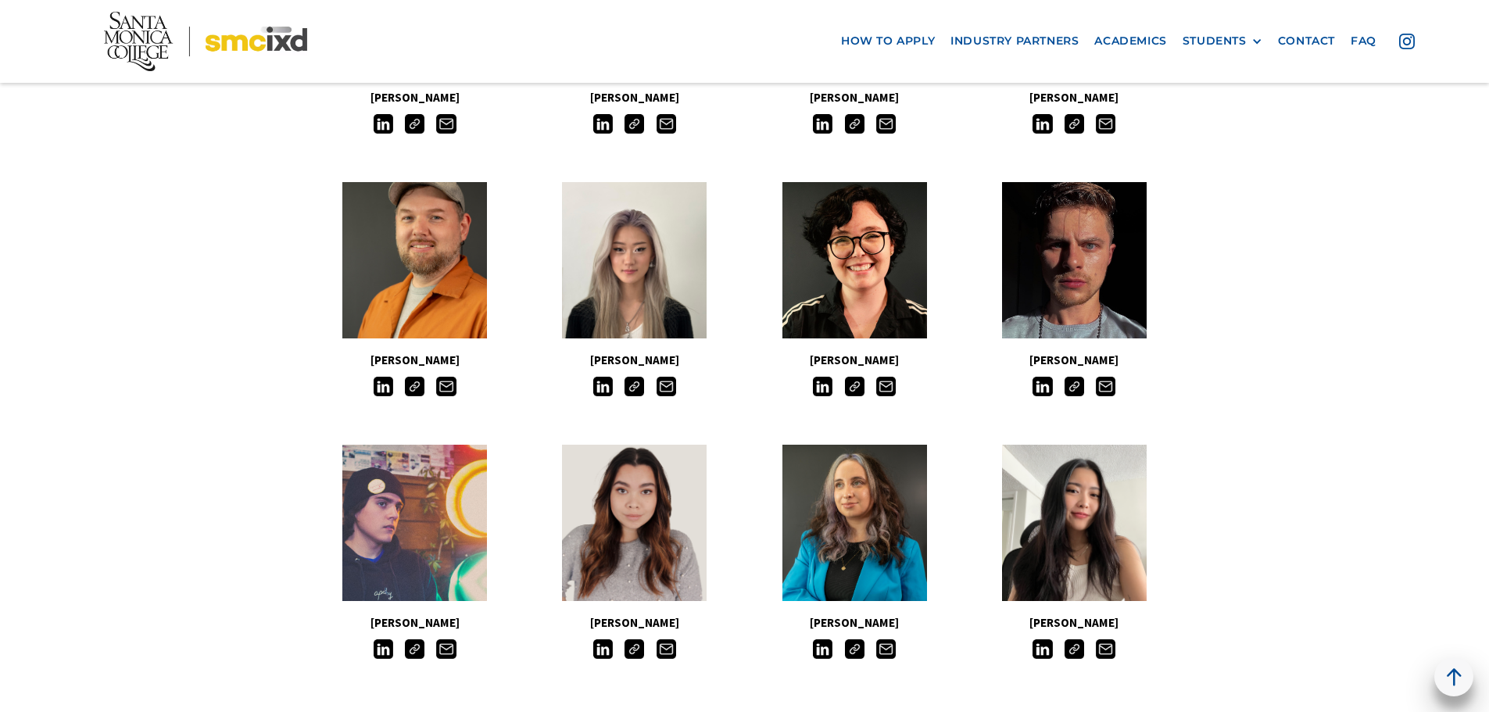
scroll to position [2892, 0]
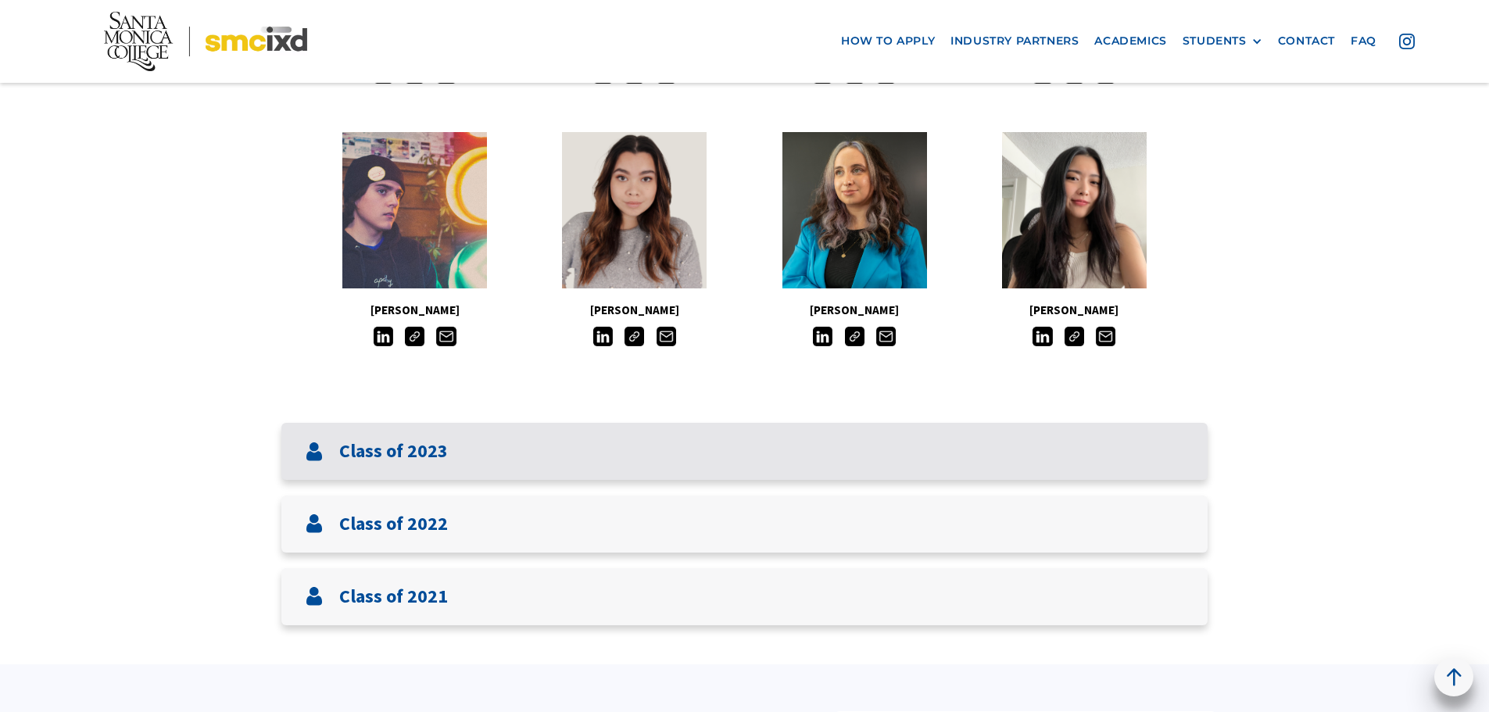
click at [499, 460] on div "Class of 2023" at bounding box center [744, 451] width 926 height 57
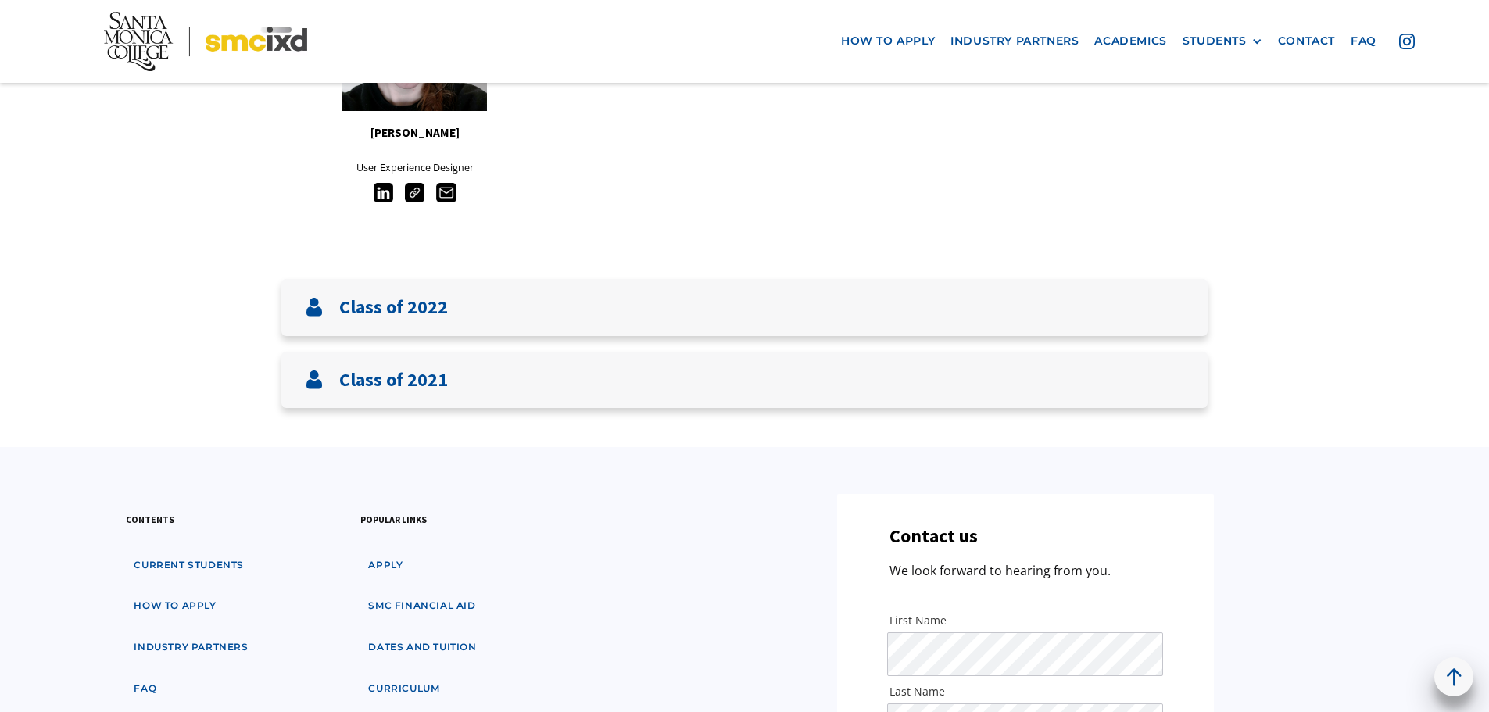
scroll to position [5236, 0]
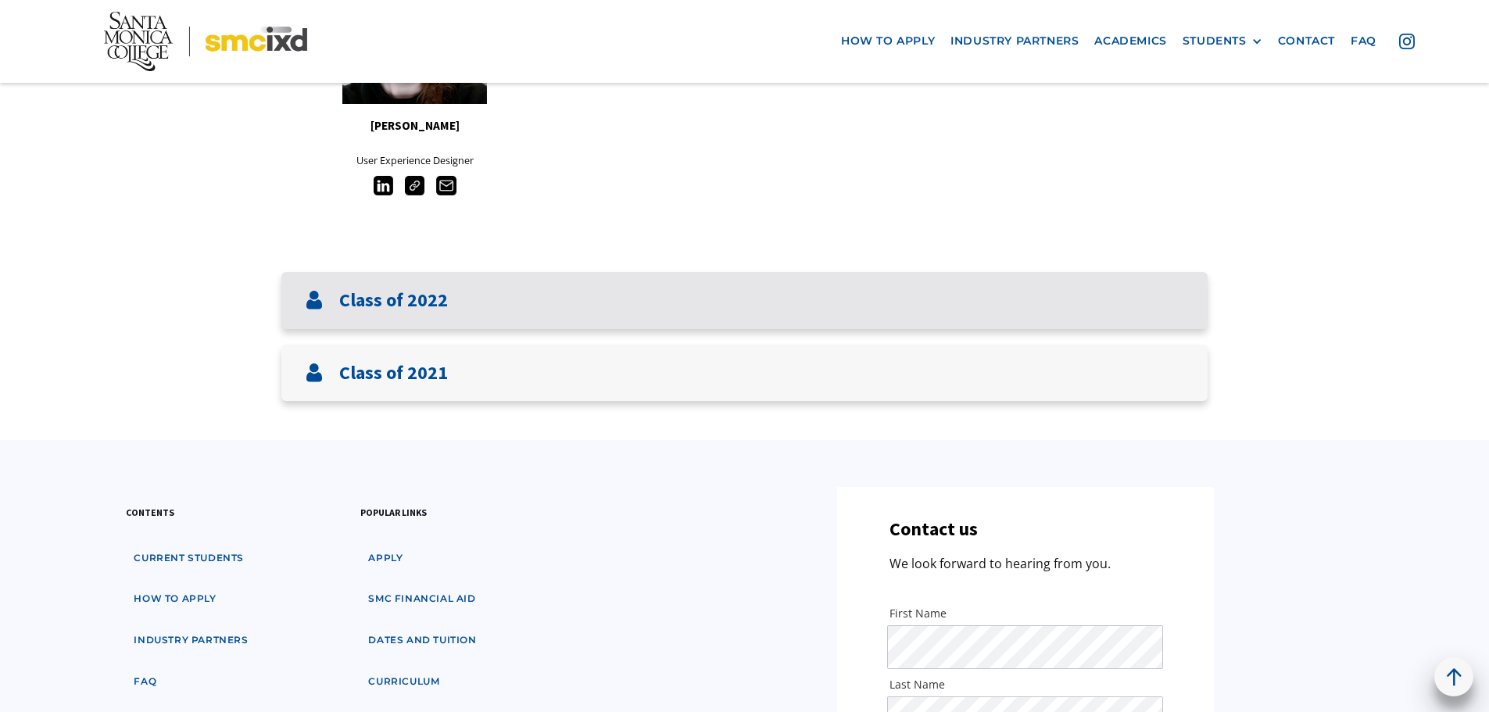
click at [504, 286] on div "Class of 2022" at bounding box center [744, 300] width 926 height 57
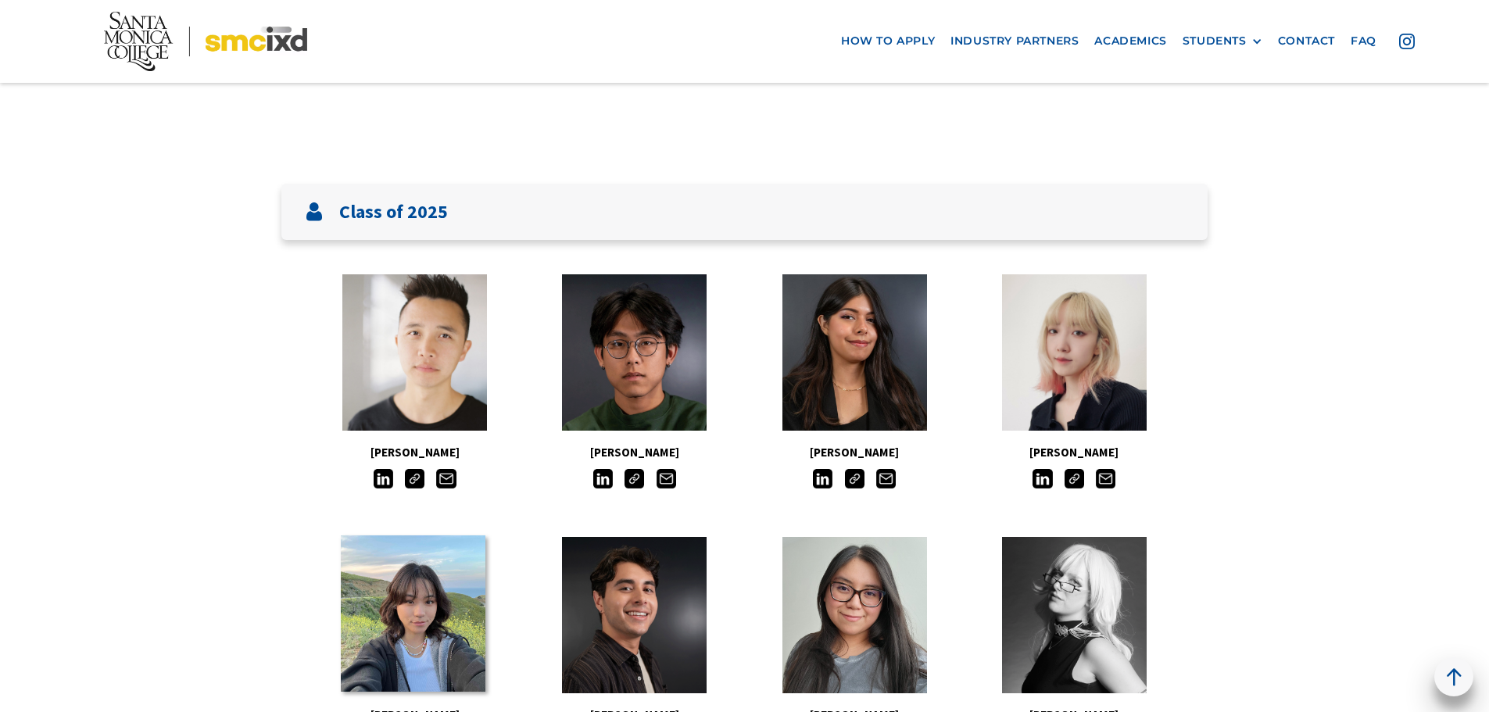
scroll to position [782, 0]
